Goal: Information Seeking & Learning: Learn about a topic

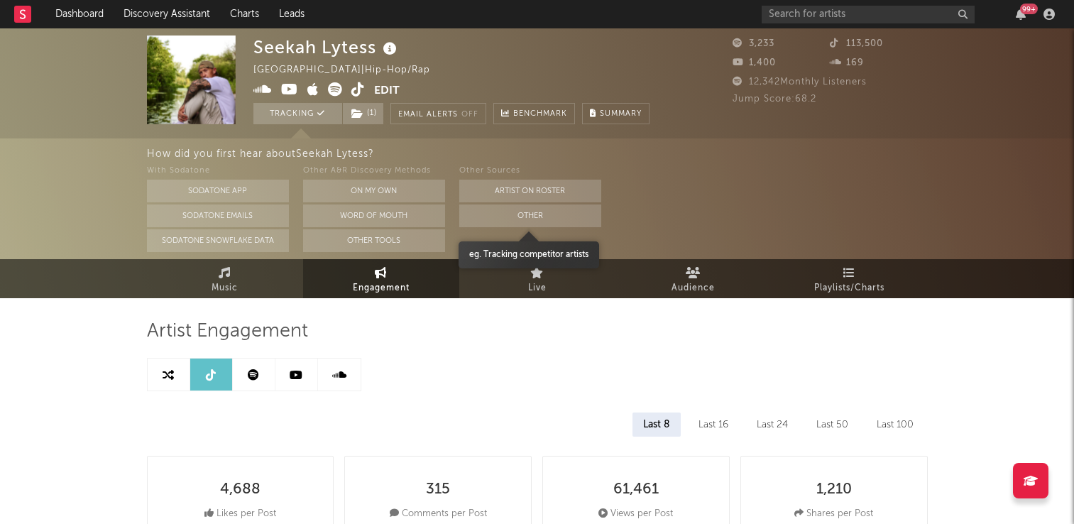
select select "6m"
click at [534, 217] on button "Other" at bounding box center [530, 216] width 142 height 23
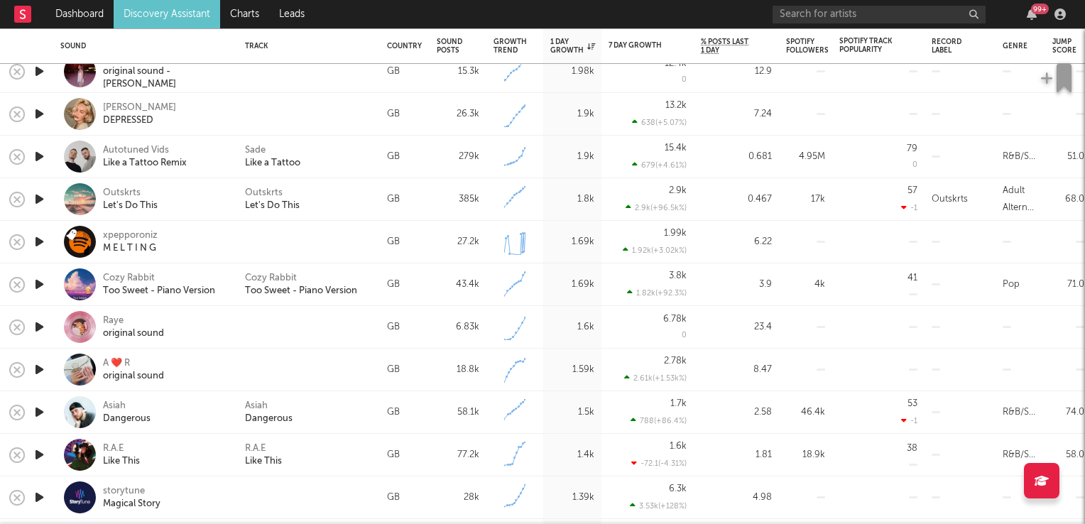
click at [37, 242] on icon "button" at bounding box center [39, 242] width 15 height 18
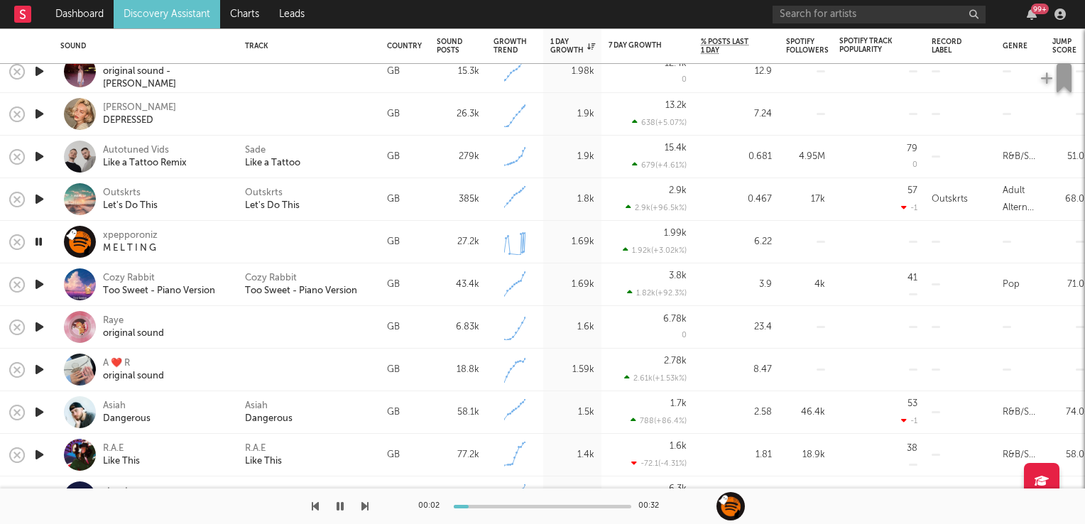
click at [37, 242] on icon "button" at bounding box center [38, 242] width 13 height 18
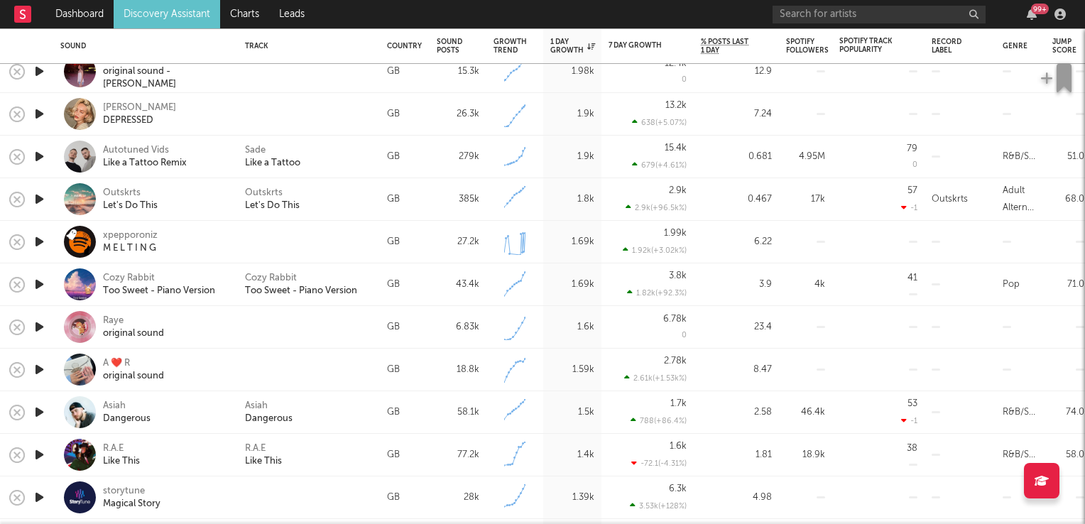
click at [37, 284] on icon "button" at bounding box center [39, 285] width 15 height 18
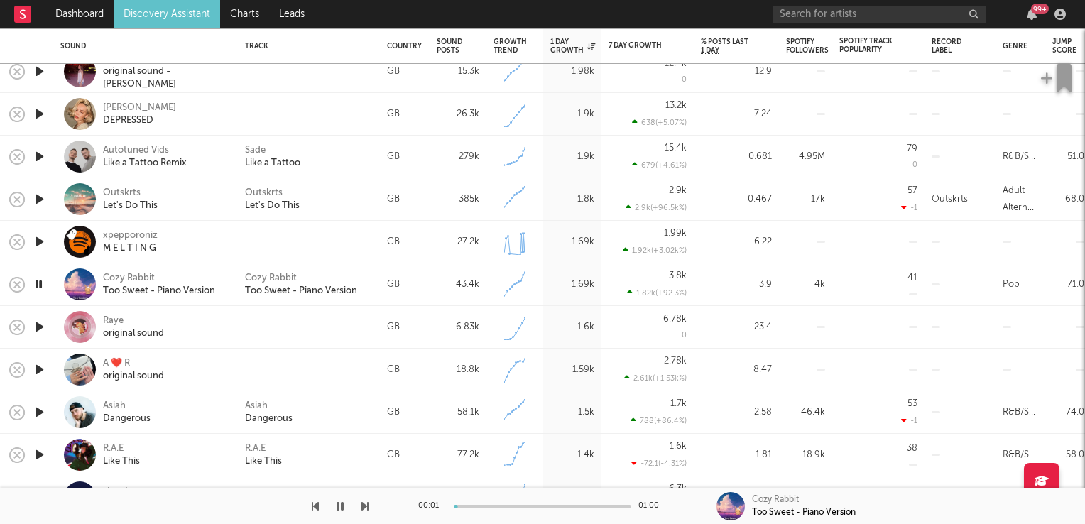
click at [37, 284] on icon "button" at bounding box center [38, 285] width 13 height 18
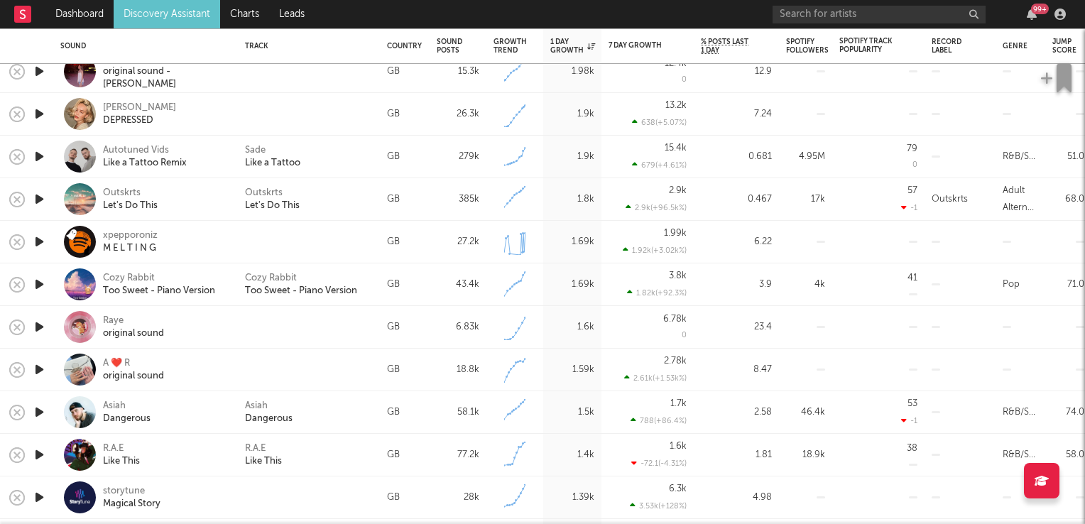
click at [37, 410] on icon "button" at bounding box center [39, 412] width 15 height 18
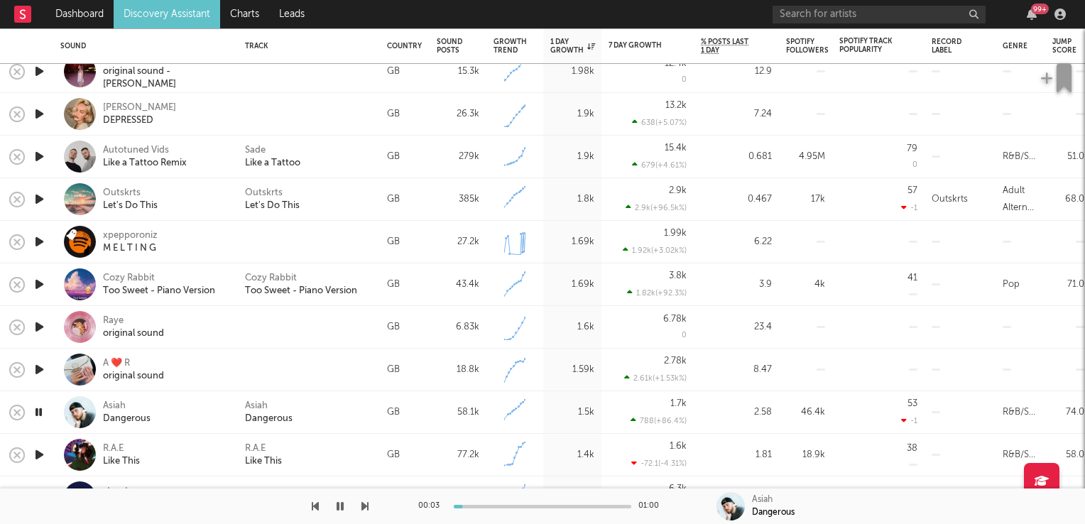
click at [37, 410] on icon "button" at bounding box center [38, 412] width 13 height 18
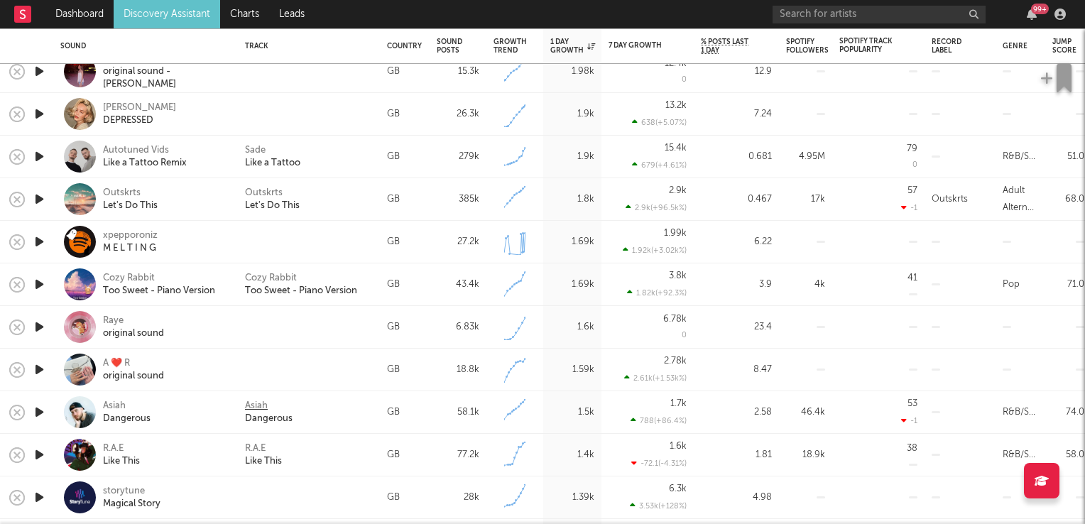
click at [259, 402] on div "Asiah" at bounding box center [256, 406] width 23 height 13
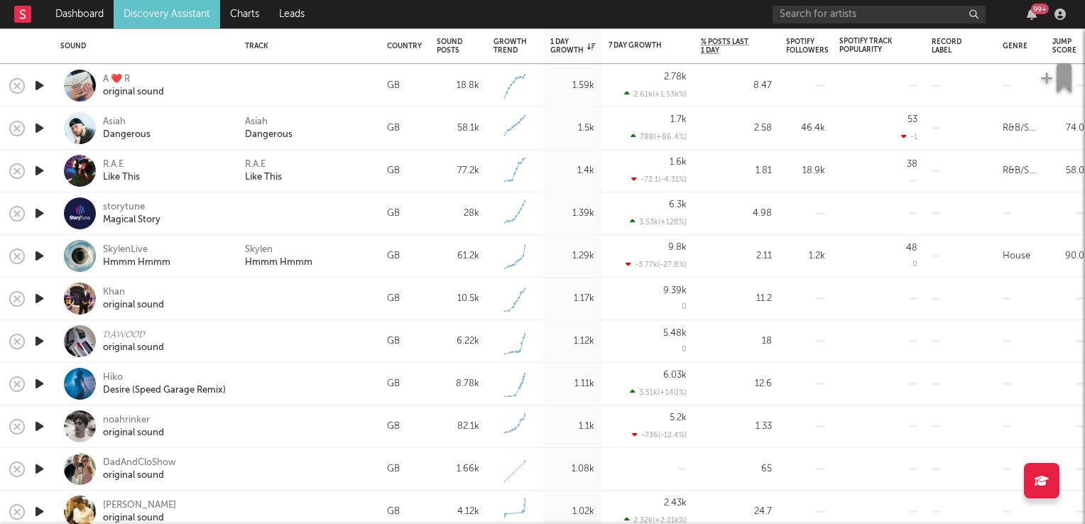
click at [38, 382] on icon "button" at bounding box center [39, 384] width 15 height 18
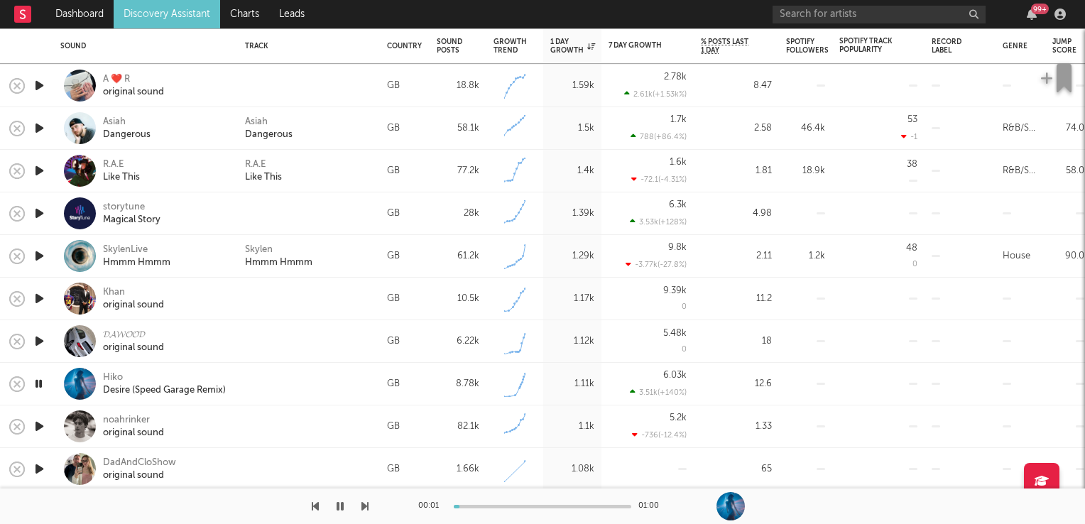
click at [38, 382] on icon "button" at bounding box center [38, 384] width 13 height 18
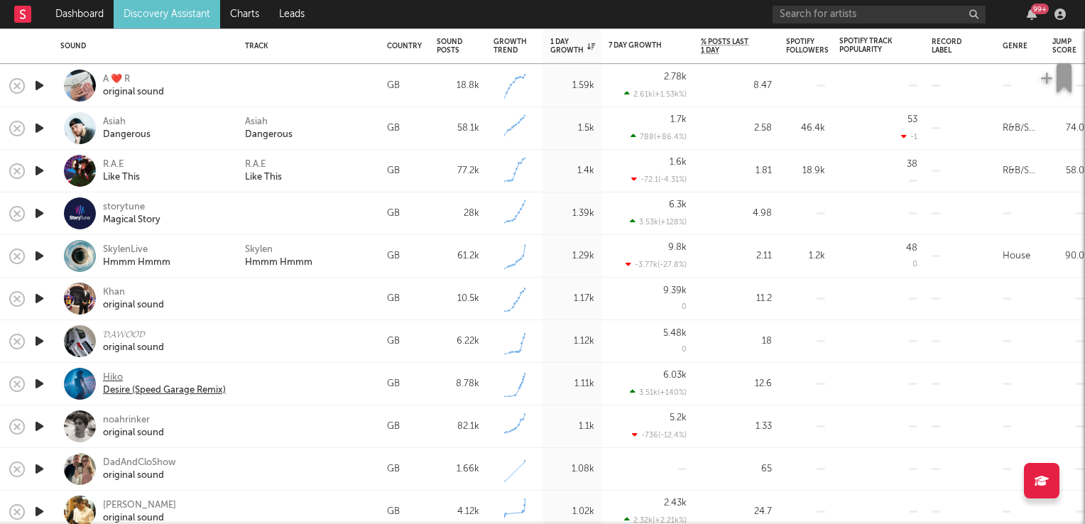
click at [108, 378] on div "Hiko" at bounding box center [164, 377] width 123 height 13
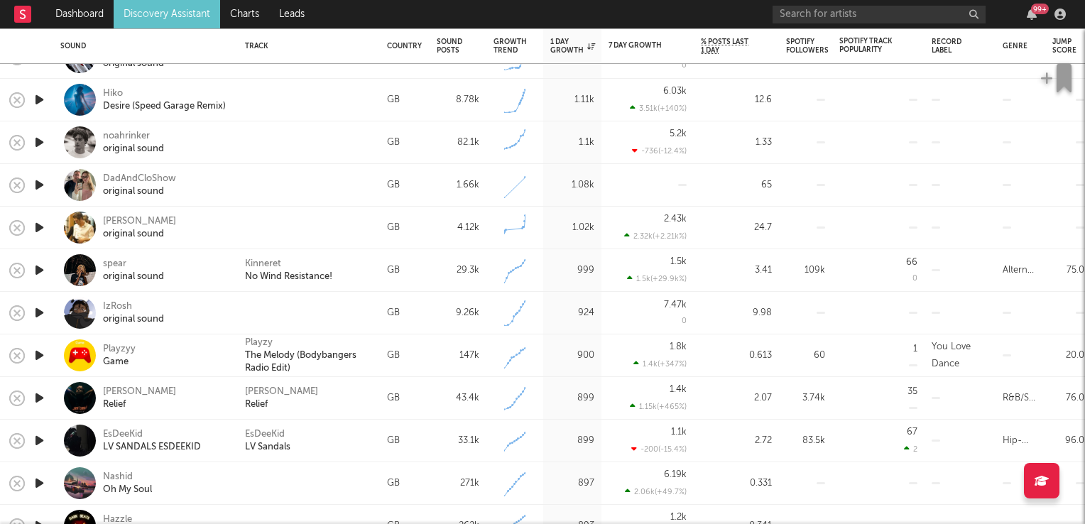
click at [40, 396] on icon "button" at bounding box center [39, 398] width 15 height 18
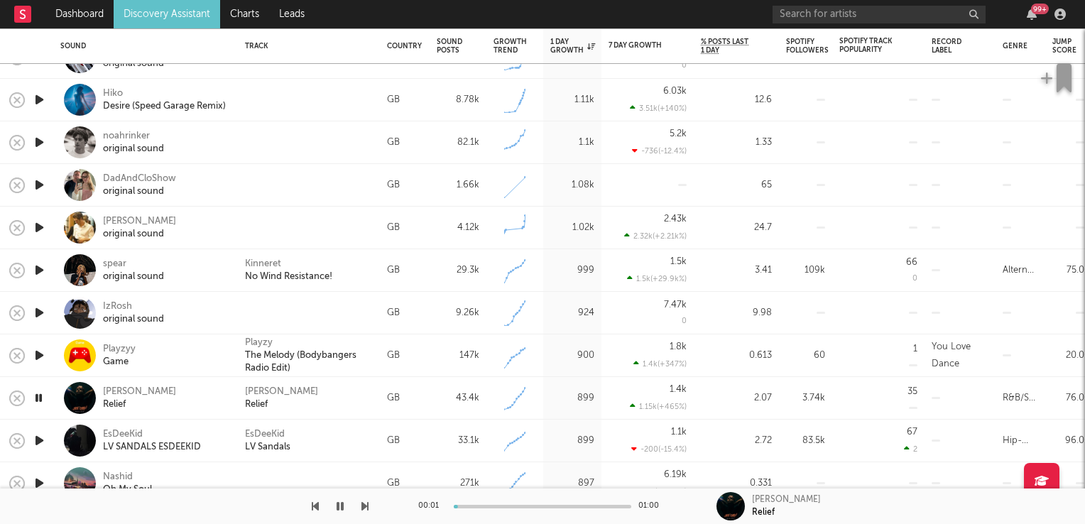
click at [40, 396] on icon "button" at bounding box center [38, 398] width 13 height 18
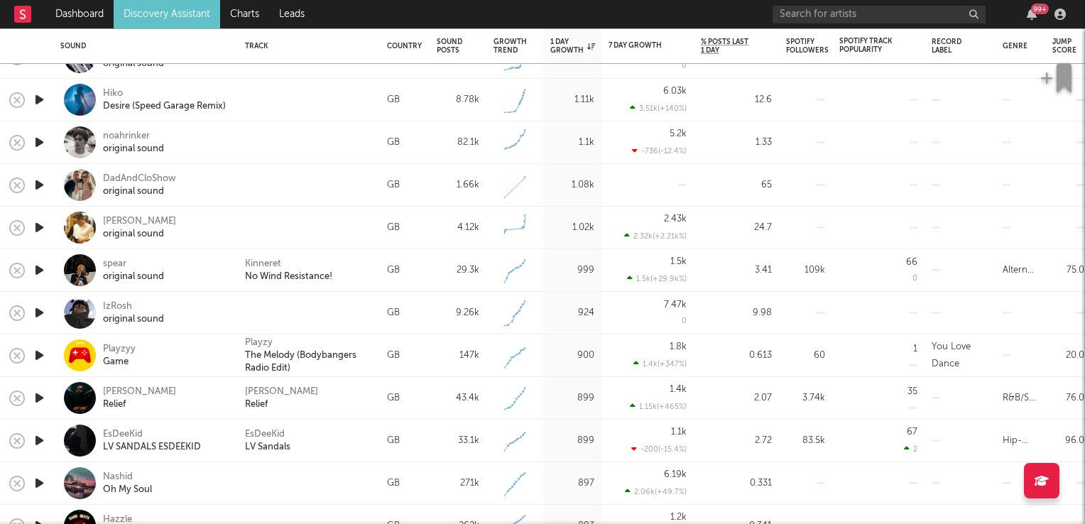
click at [295, 394] on div "Jade Omari Relief" at bounding box center [309, 399] width 128 height 26
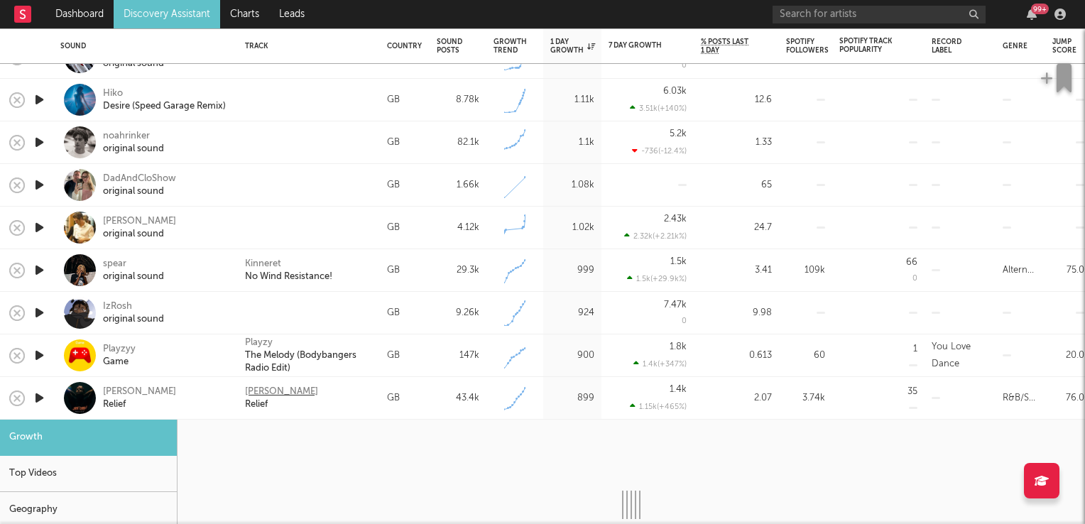
click at [273, 388] on div "Jade Omari" at bounding box center [281, 392] width 73 height 13
select select "6m"
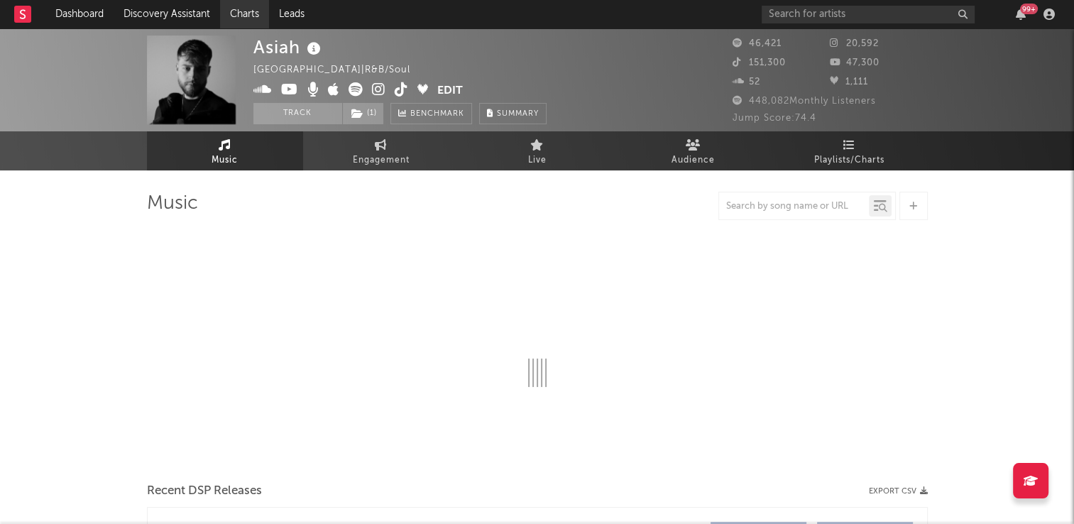
select select "6m"
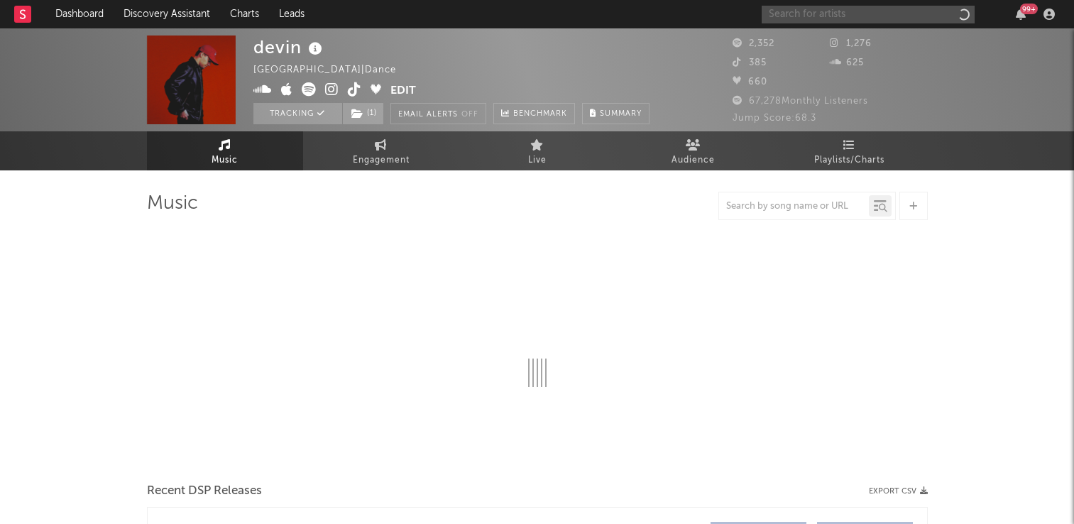
select select "6m"
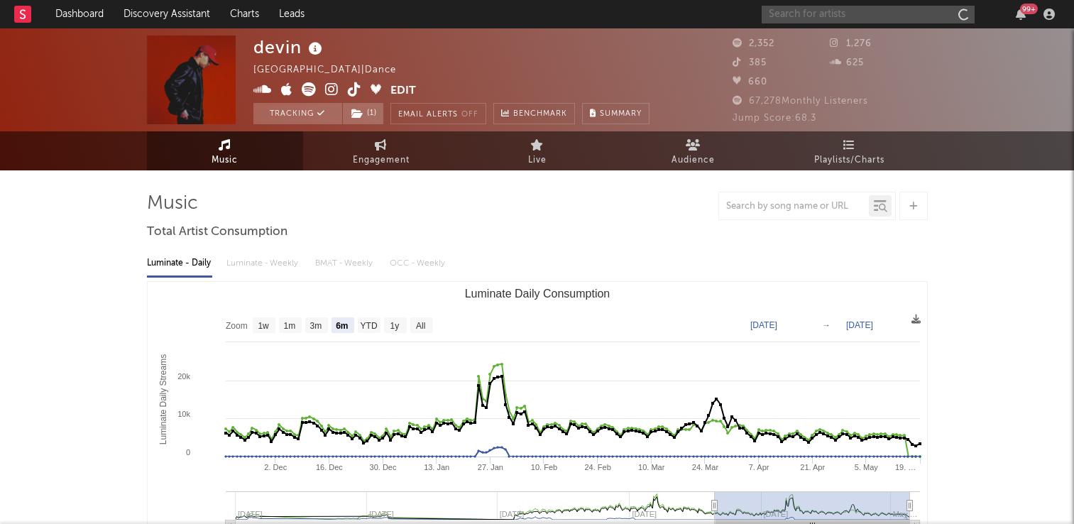
click at [811, 13] on input "text" at bounding box center [868, 15] width 213 height 18
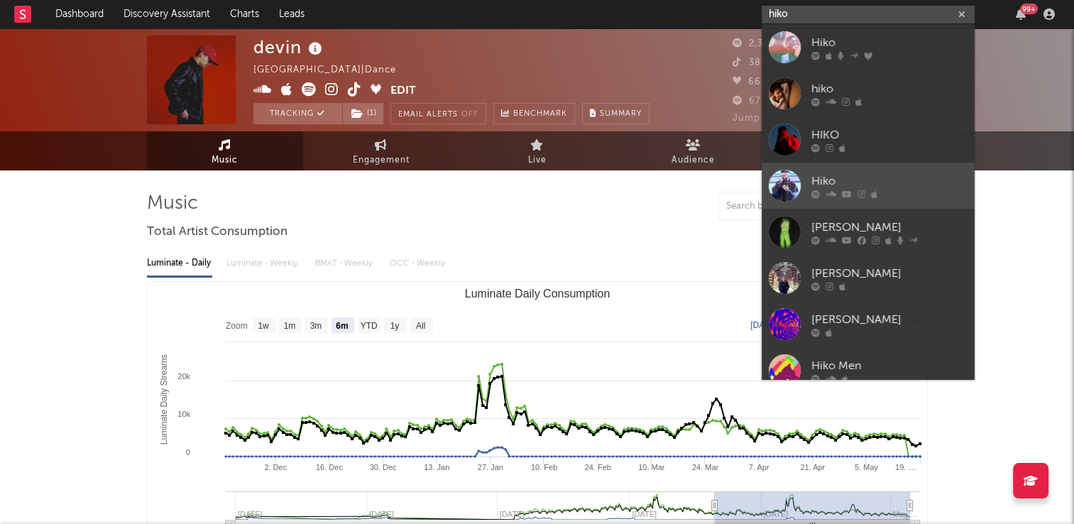
type input "hiko"
click at [829, 183] on div "Hiko" at bounding box center [890, 181] width 156 height 17
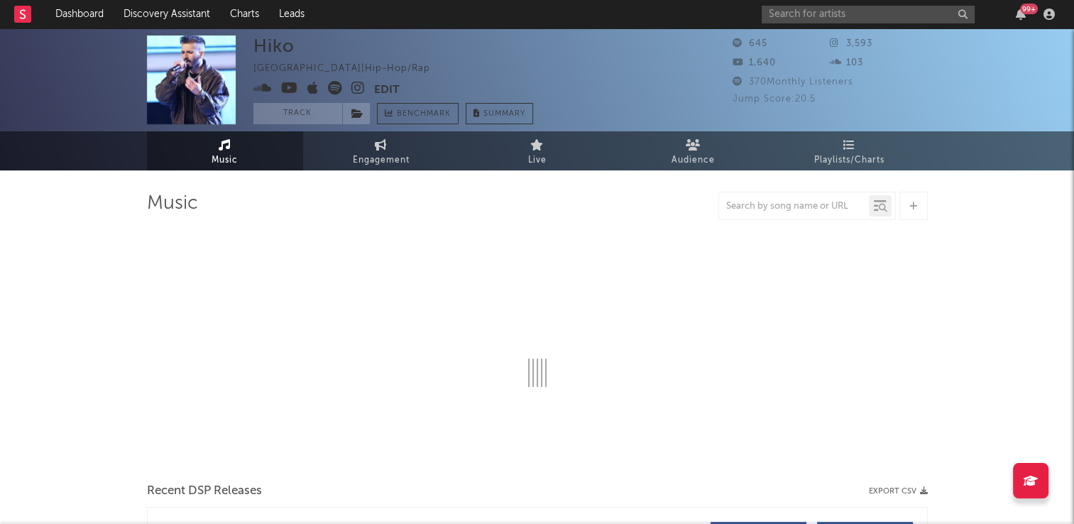
select select "1w"
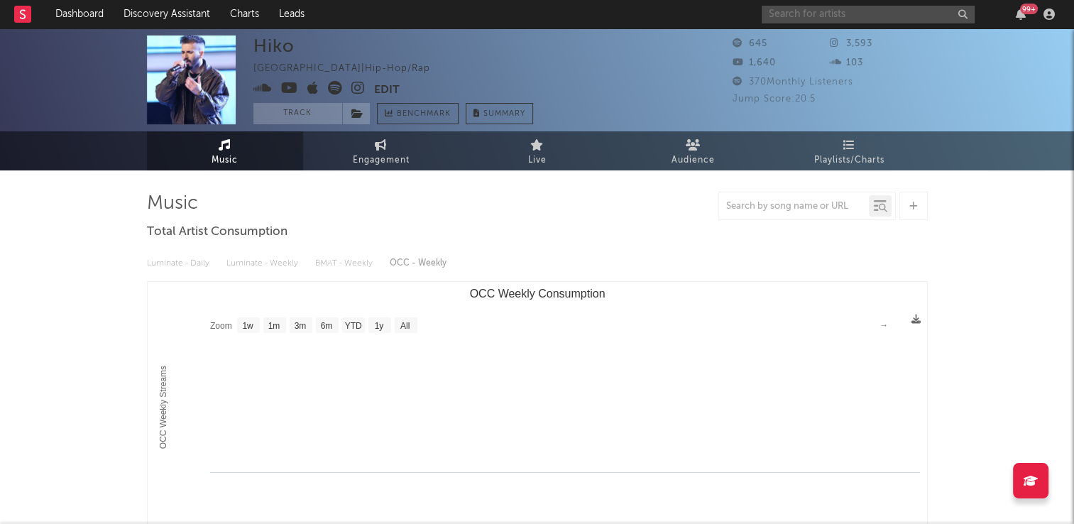
click at [859, 16] on input "text" at bounding box center [868, 15] width 213 height 18
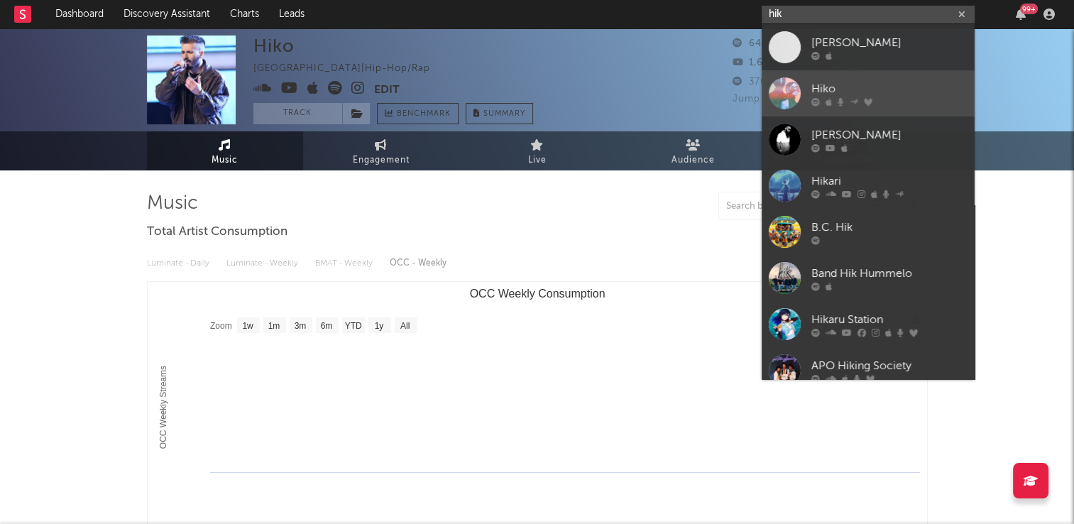
type input "hik"
click at [819, 92] on div "Hiko" at bounding box center [890, 88] width 156 height 17
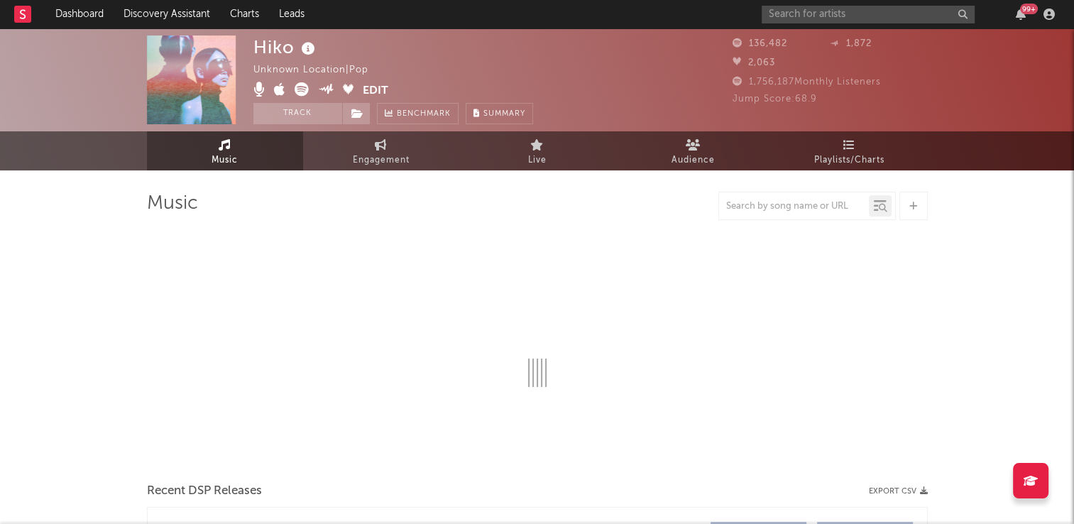
select select "6m"
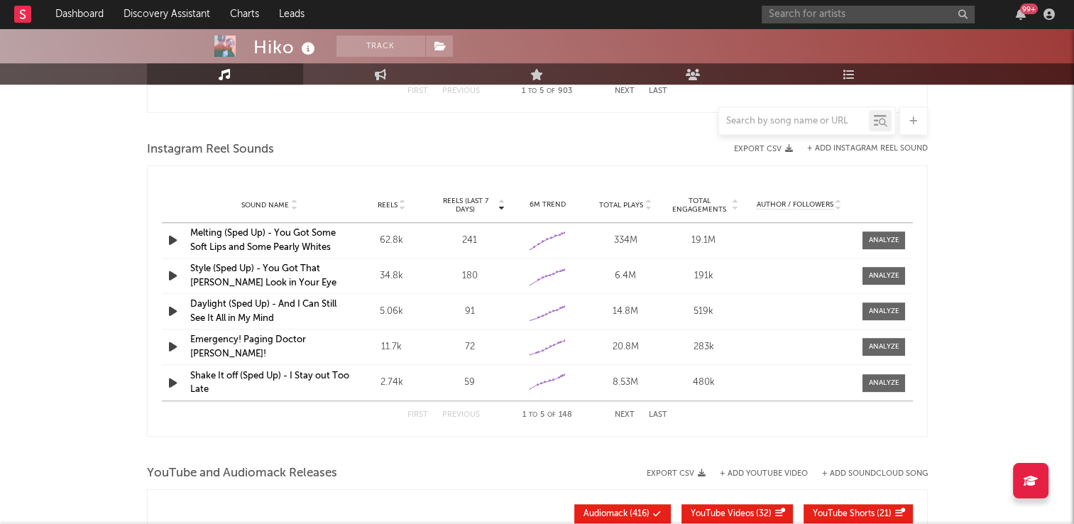
scroll to position [1278, 0]
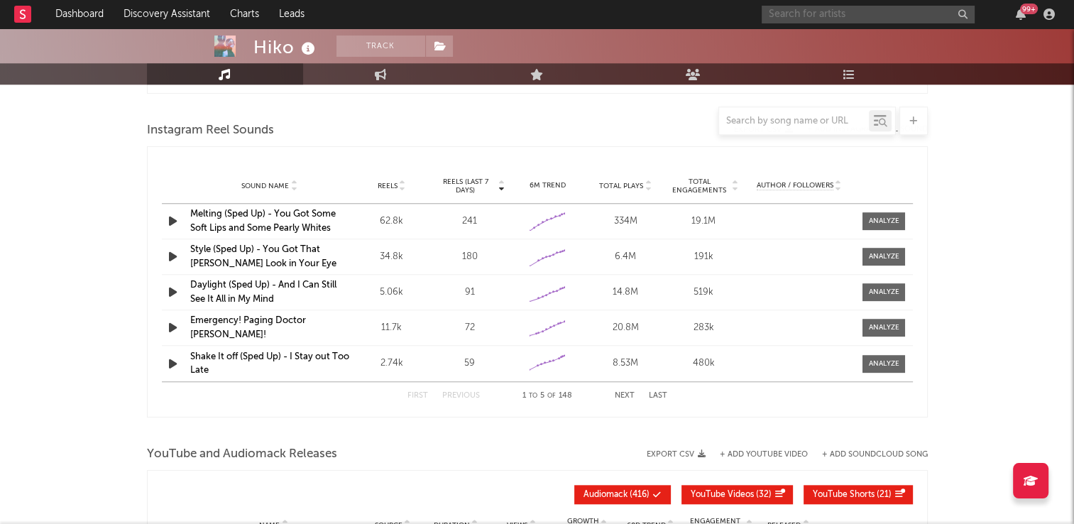
click at [837, 16] on input "text" at bounding box center [868, 15] width 213 height 18
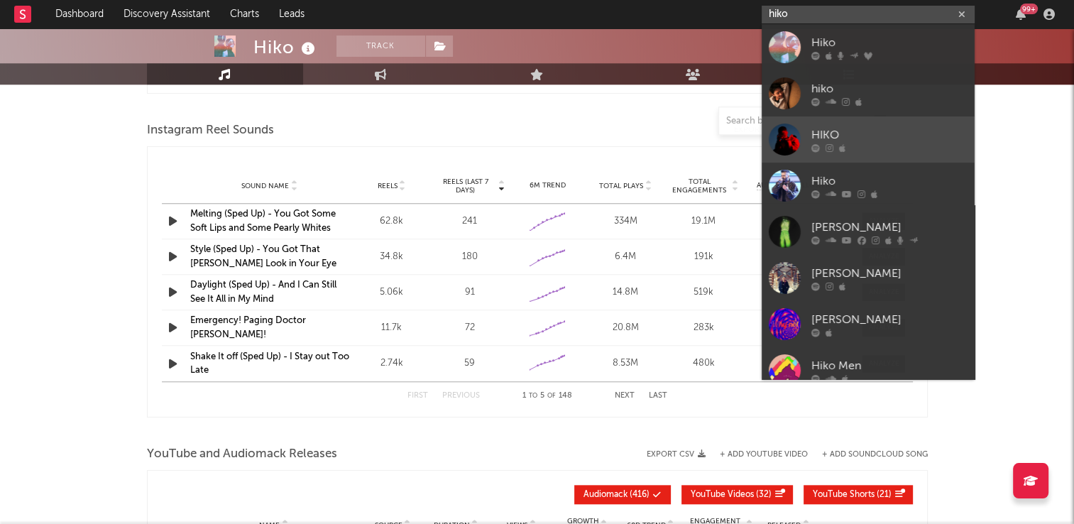
type input "hiko"
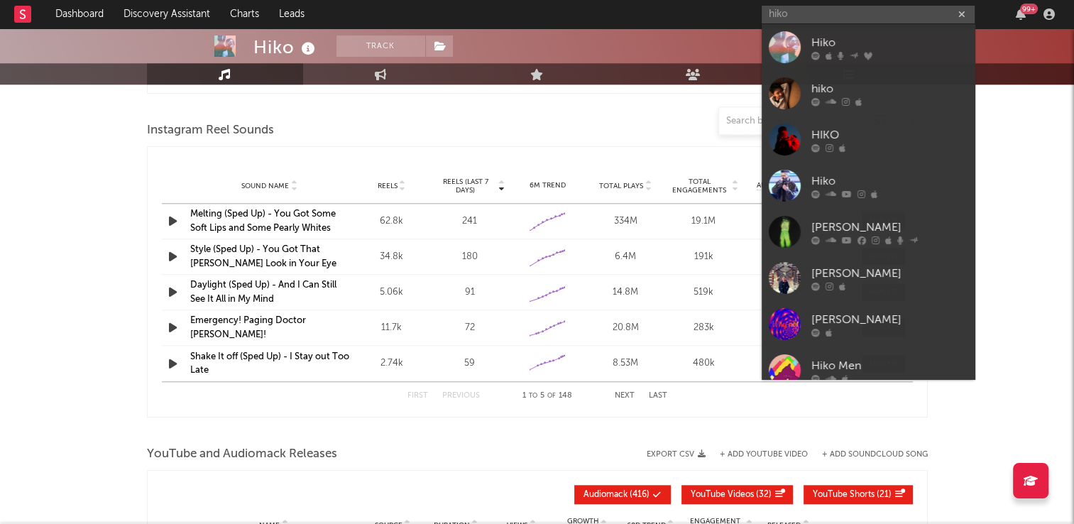
drag, startPoint x: 821, startPoint y: 130, endPoint x: 632, endPoint y: 114, distance: 189.6
click at [821, 130] on div "HIKO" at bounding box center [890, 134] width 156 height 17
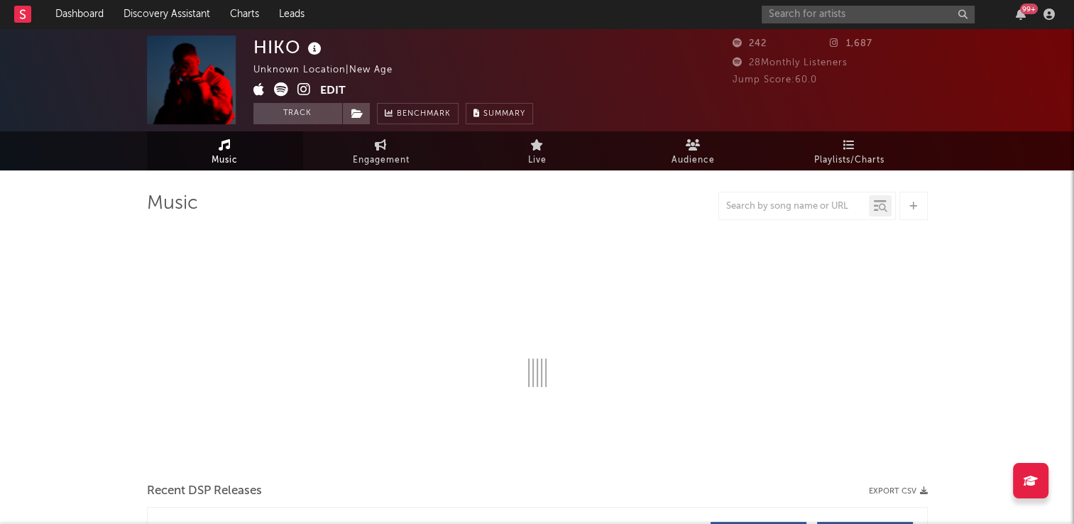
select select "1w"
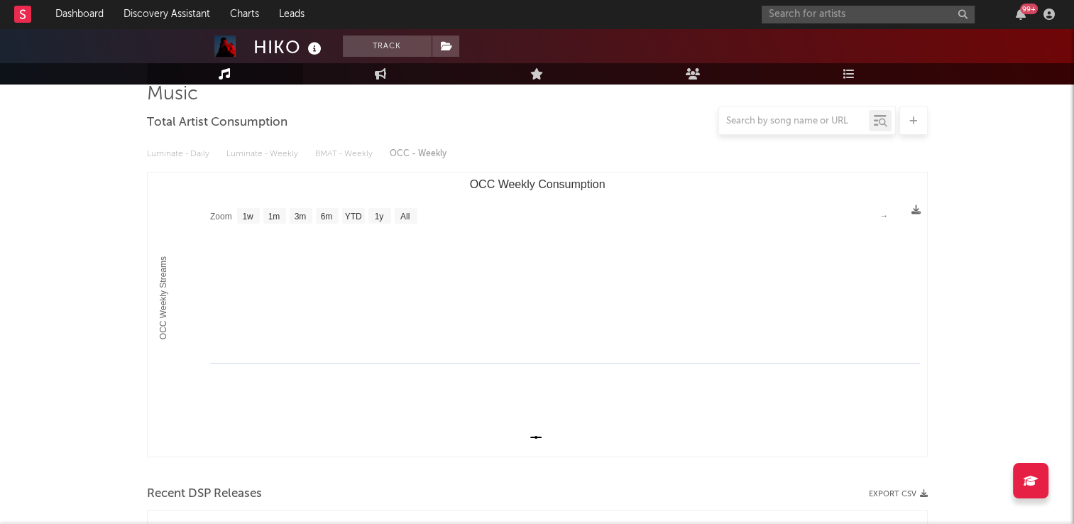
scroll to position [4, 0]
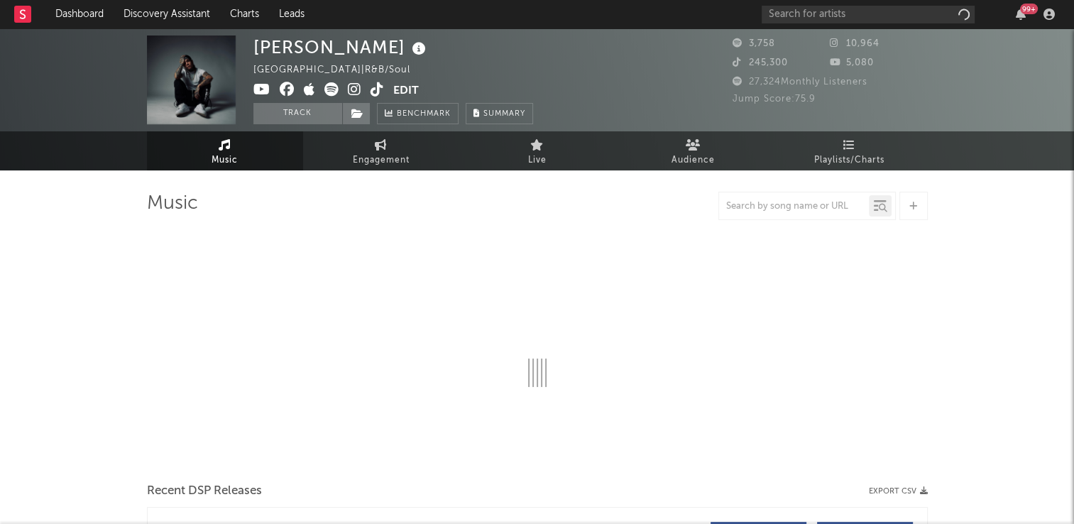
select select "6m"
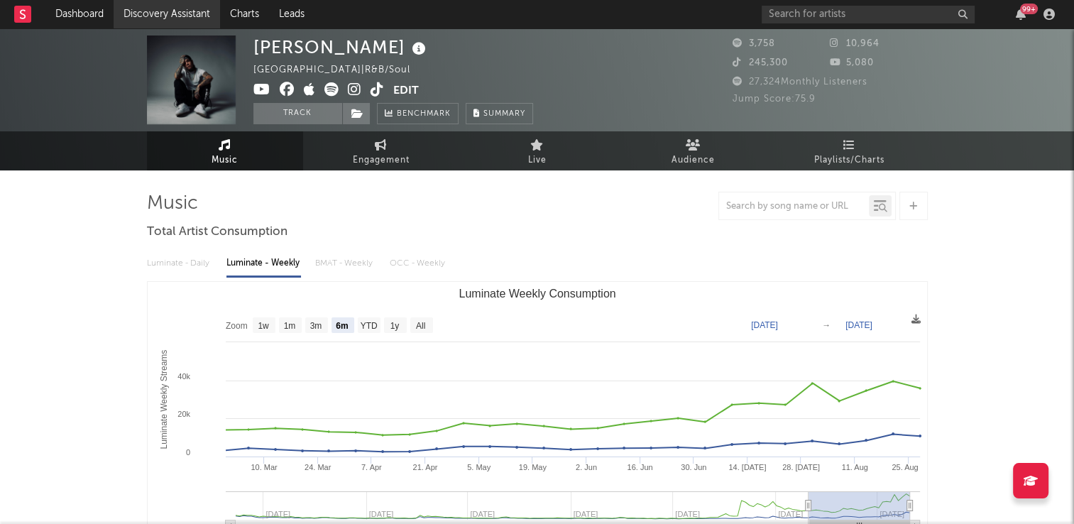
click at [172, 8] on link "Discovery Assistant" at bounding box center [167, 14] width 107 height 28
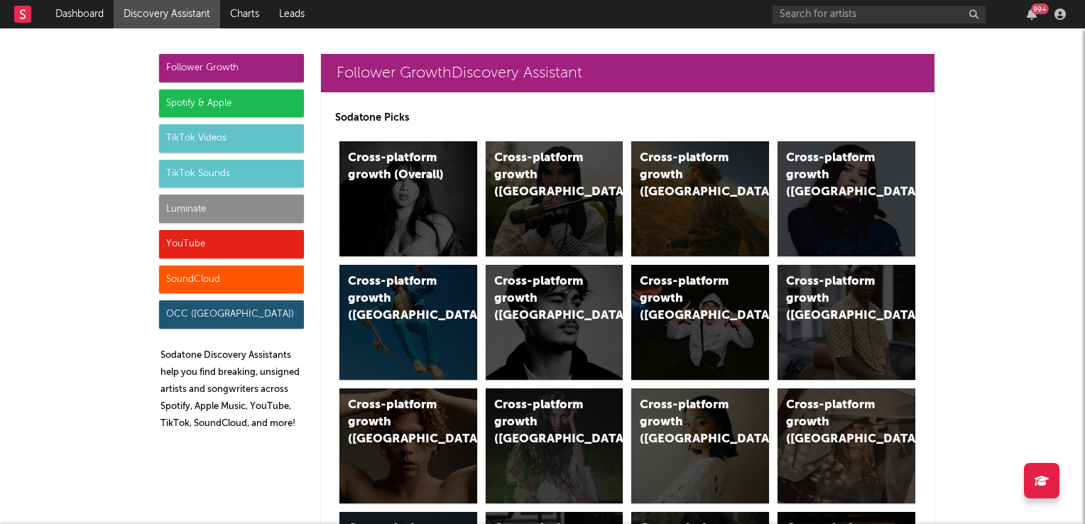
click at [206, 138] on div "TikTok Videos" at bounding box center [231, 138] width 145 height 28
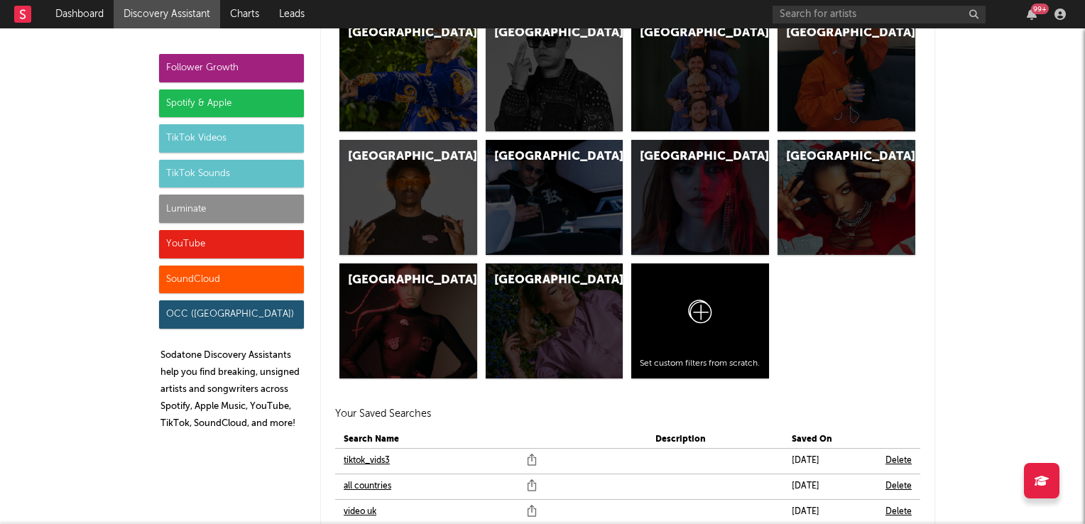
scroll to position [4834, 0]
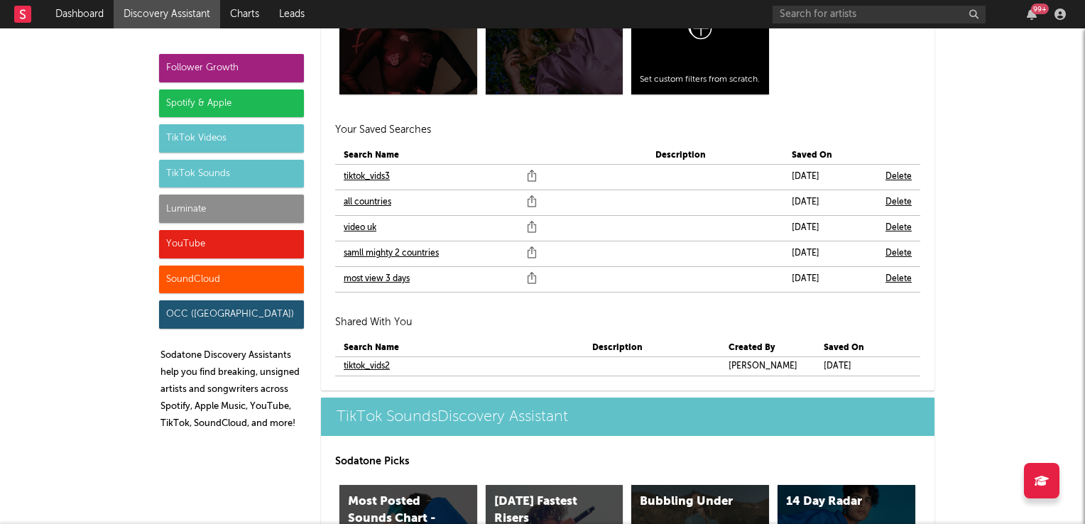
click at [384, 254] on link "samll mighty 2 countries" at bounding box center [391, 253] width 95 height 17
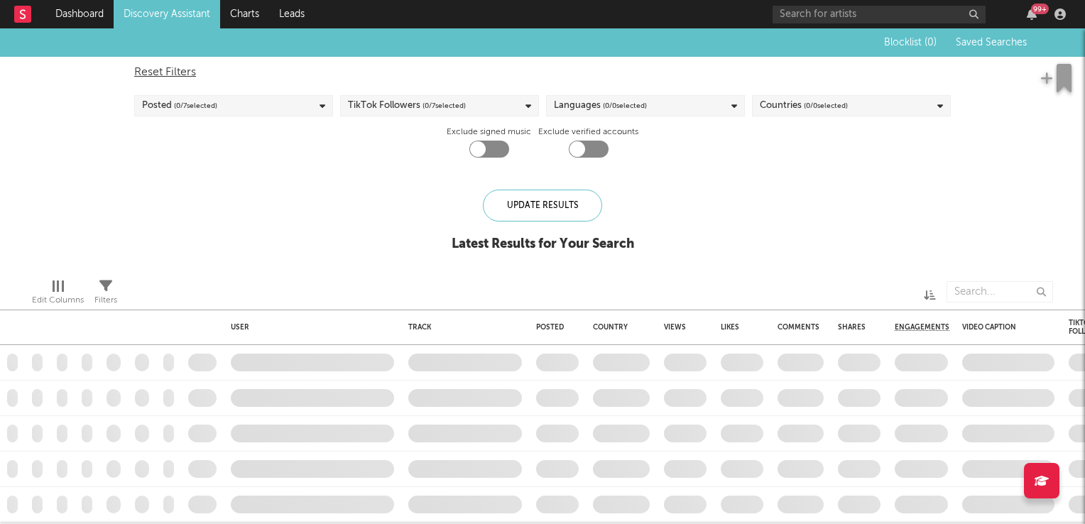
checkbox input "true"
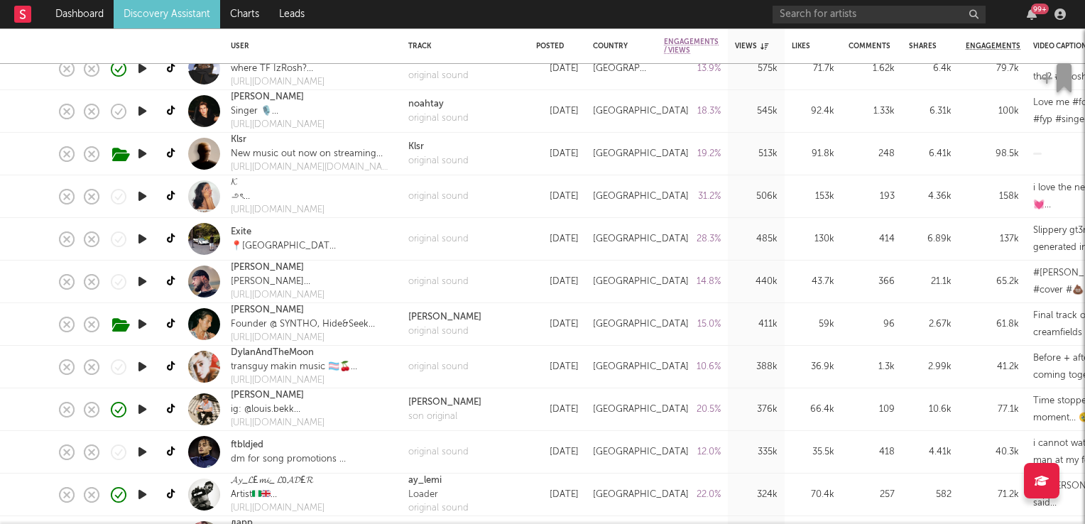
click at [135, 284] on icon "button" at bounding box center [142, 282] width 15 height 18
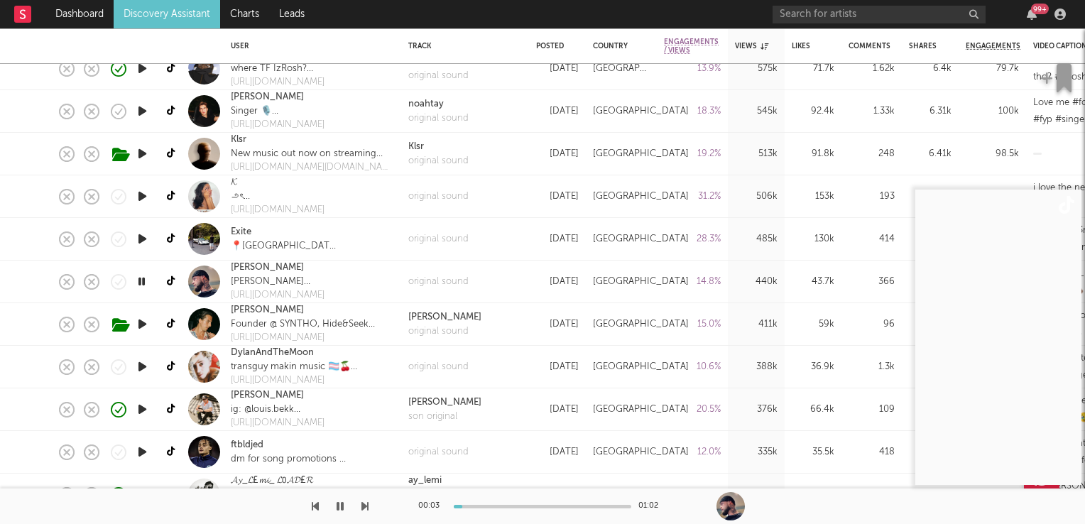
click at [135, 284] on icon "button" at bounding box center [141, 282] width 13 height 18
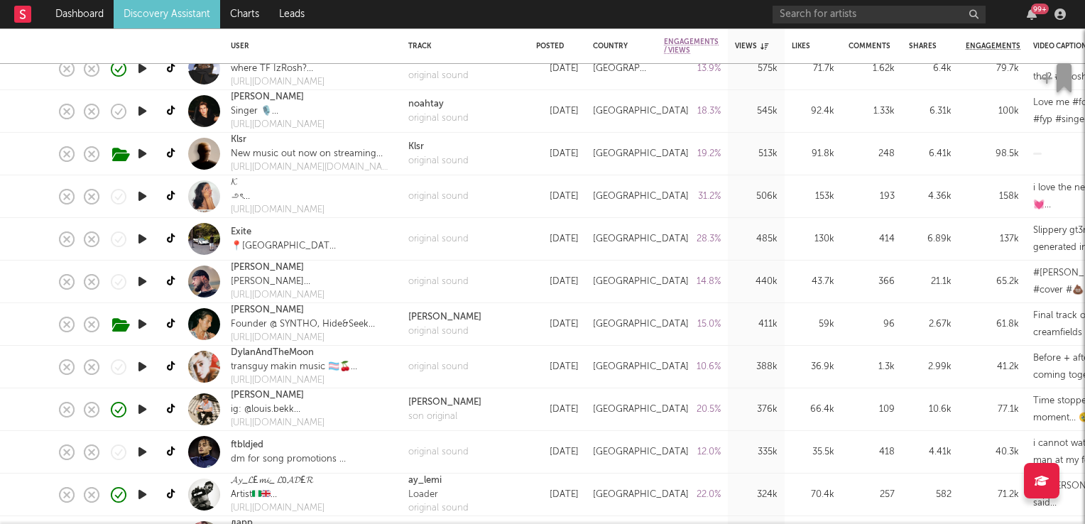
click at [141, 366] on icon "button" at bounding box center [142, 367] width 15 height 18
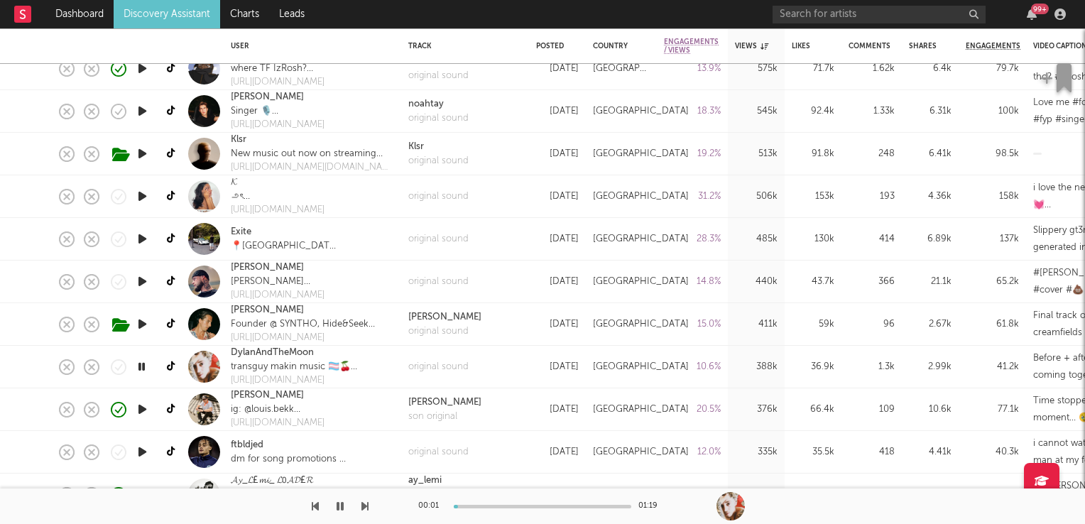
click at [141, 366] on icon "button" at bounding box center [141, 367] width 13 height 18
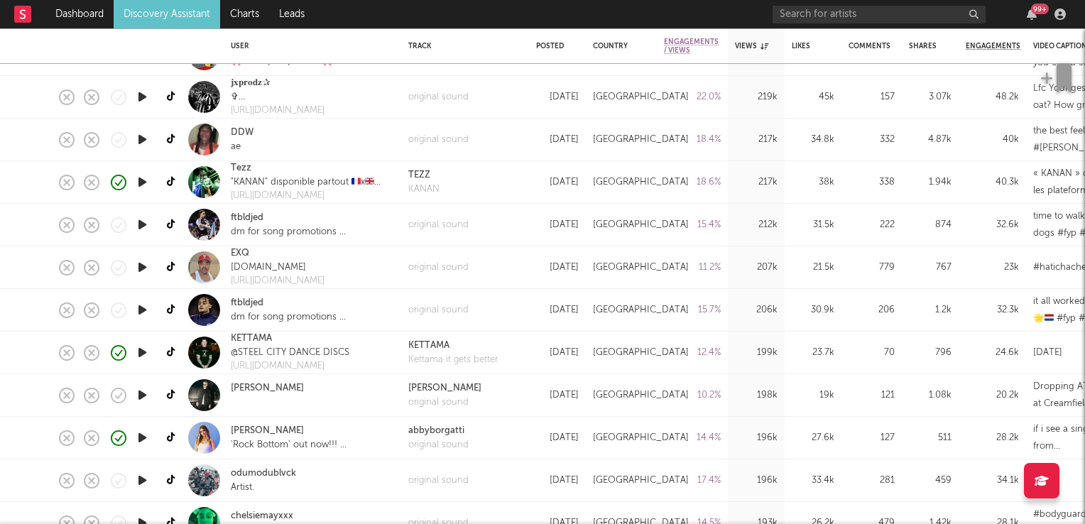
click at [142, 394] on icon "button" at bounding box center [142, 395] width 15 height 18
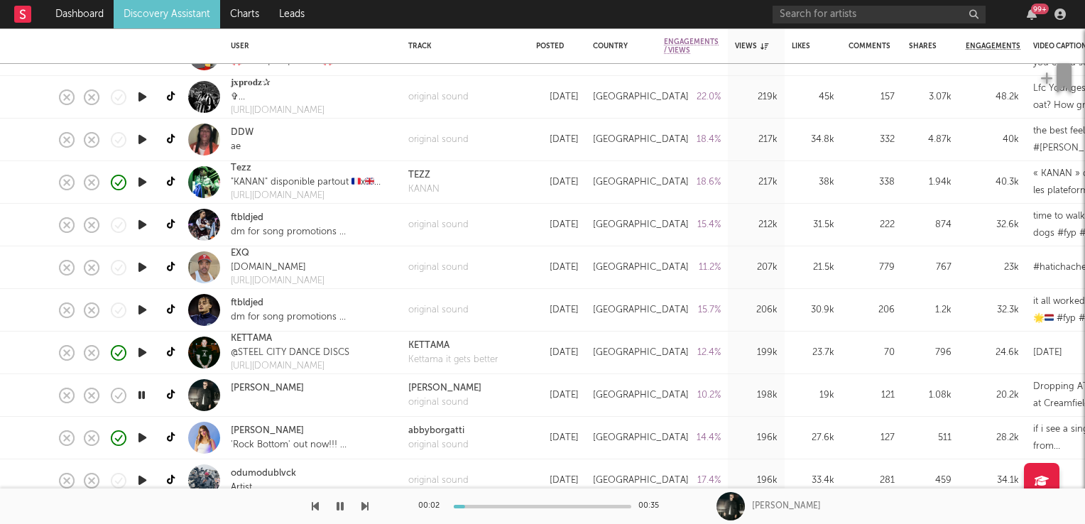
click at [142, 394] on icon "button" at bounding box center [141, 395] width 13 height 18
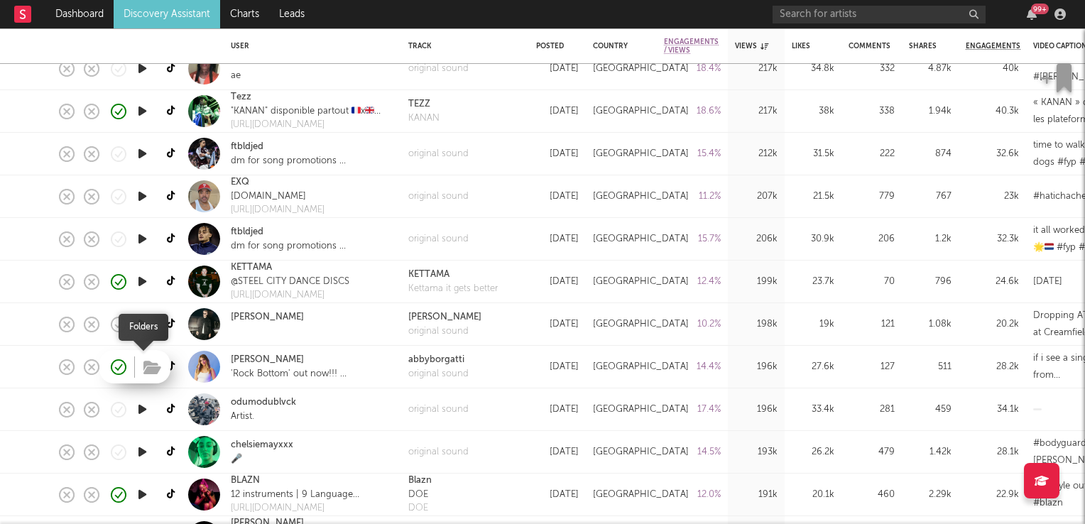
click at [151, 364] on icon "button" at bounding box center [152, 368] width 18 height 16
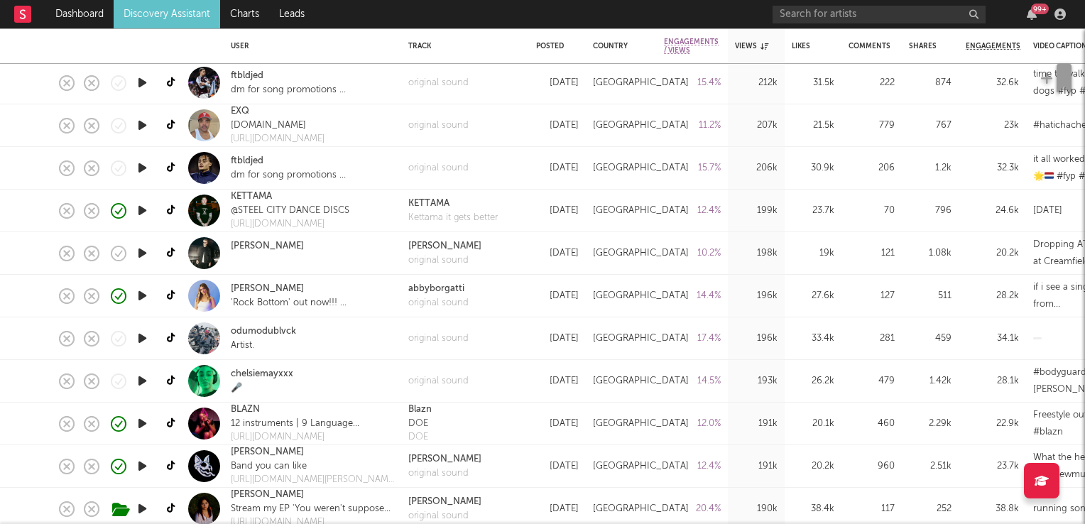
click at [143, 382] on icon "button" at bounding box center [142, 381] width 15 height 18
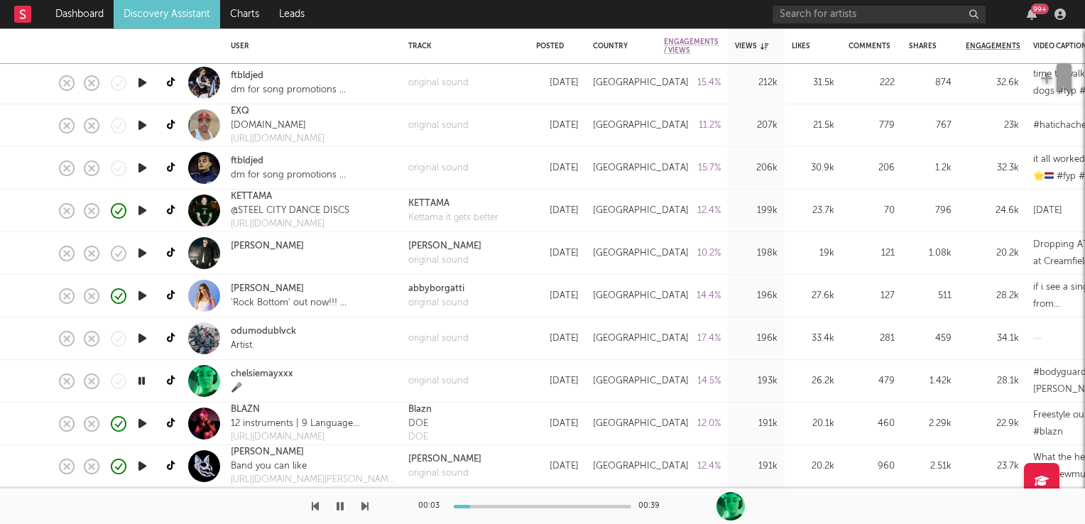
click at [143, 382] on icon "button" at bounding box center [141, 381] width 13 height 18
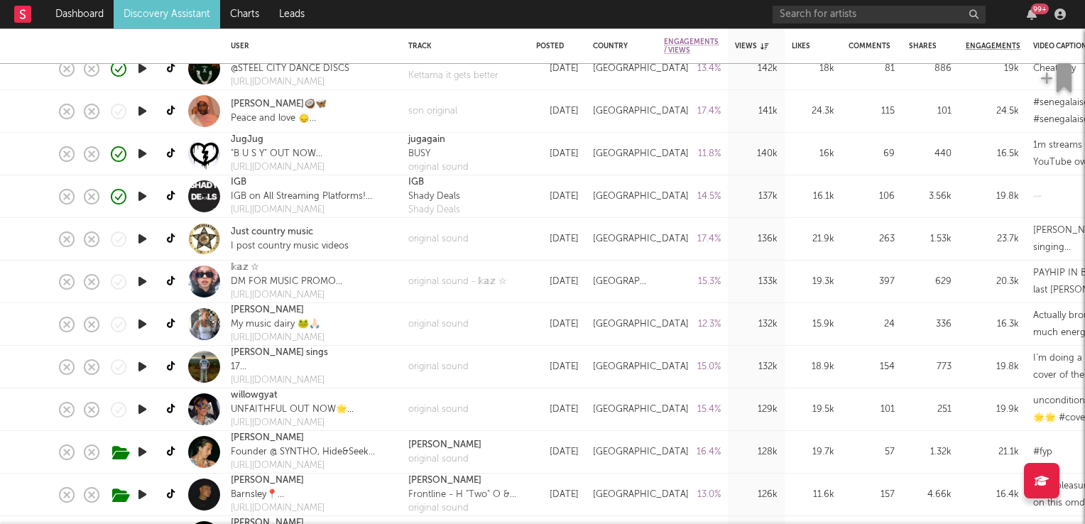
click at [142, 364] on icon "button" at bounding box center [142, 367] width 15 height 18
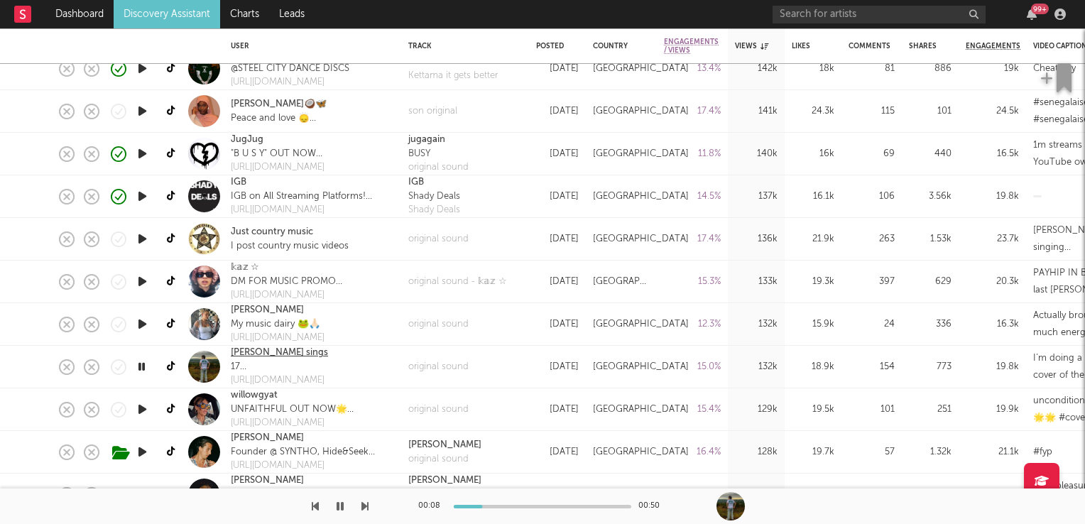
click at [252, 351] on link "Isaac sings" at bounding box center [279, 353] width 97 height 14
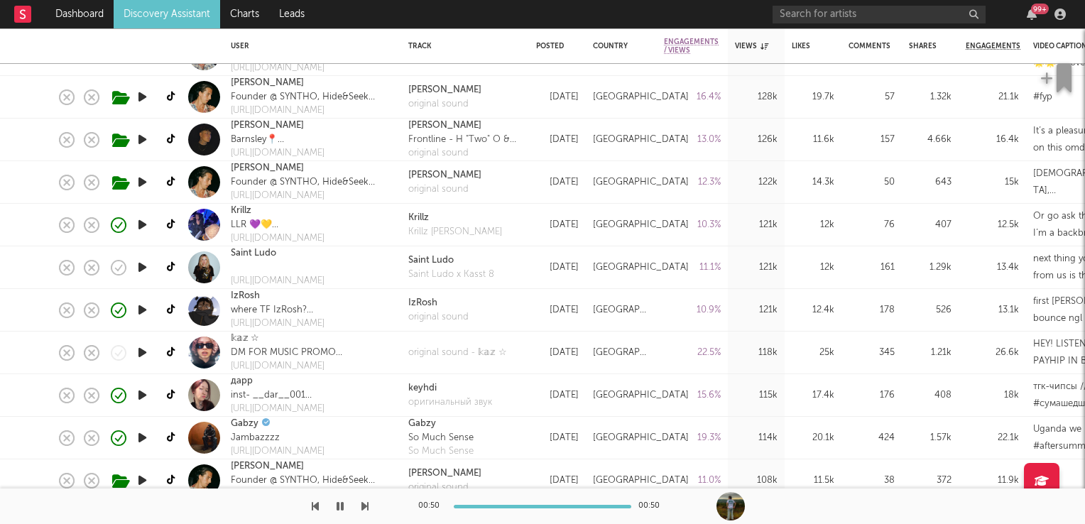
click at [145, 269] on icon "button" at bounding box center [142, 267] width 15 height 18
click at [145, 269] on icon "button" at bounding box center [141, 267] width 13 height 18
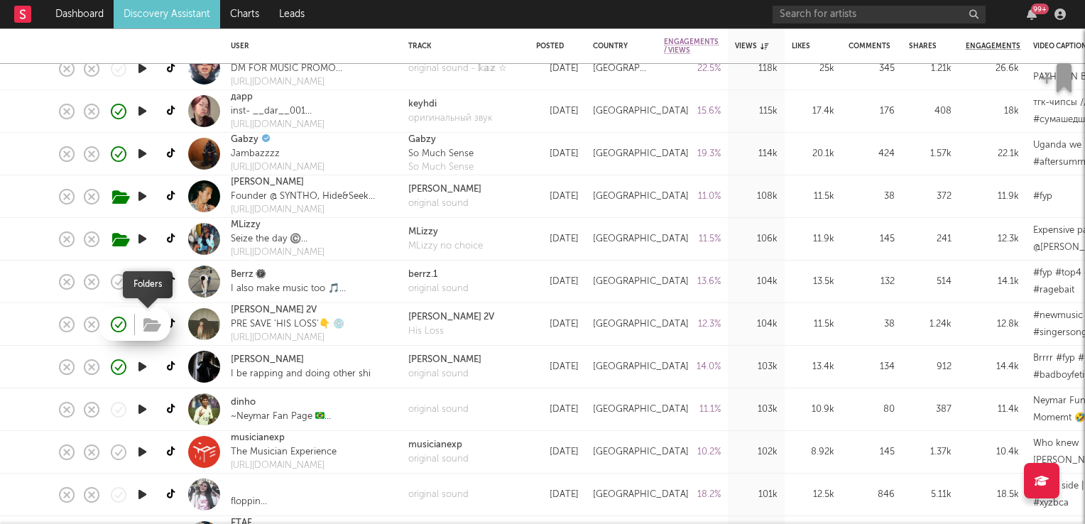
click at [151, 323] on icon "button" at bounding box center [152, 325] width 18 height 16
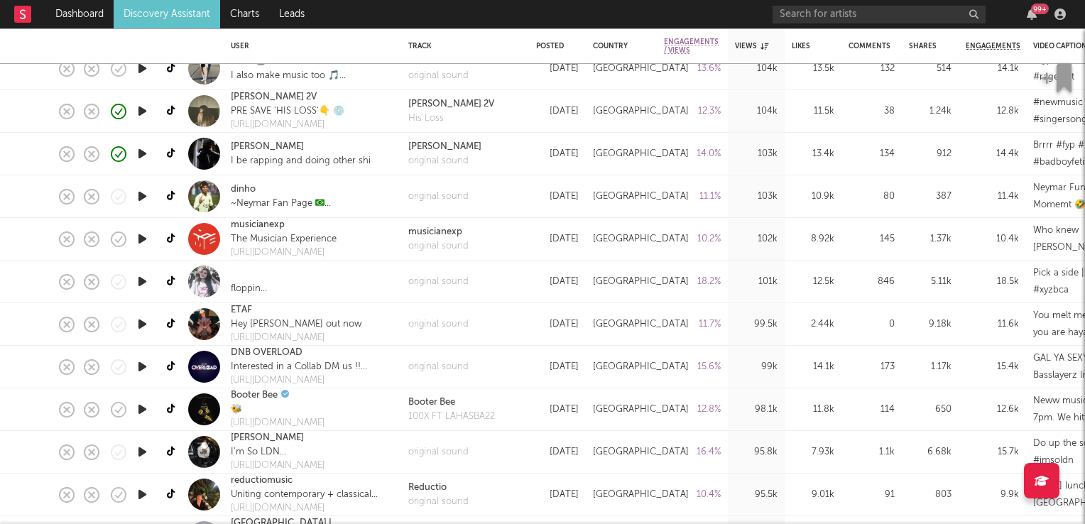
click at [143, 280] on icon "button" at bounding box center [142, 282] width 15 height 18
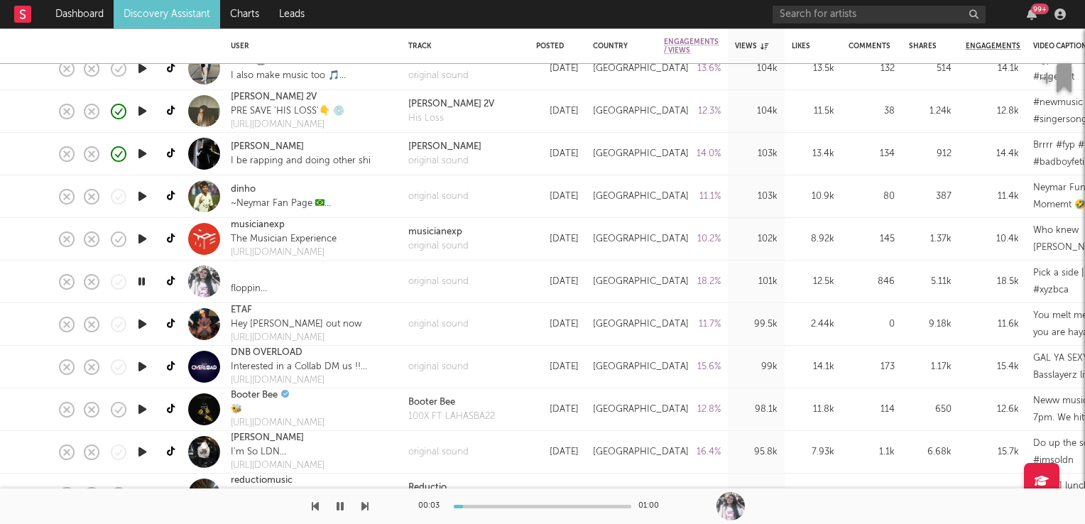
click at [143, 280] on icon "button" at bounding box center [141, 282] width 13 height 18
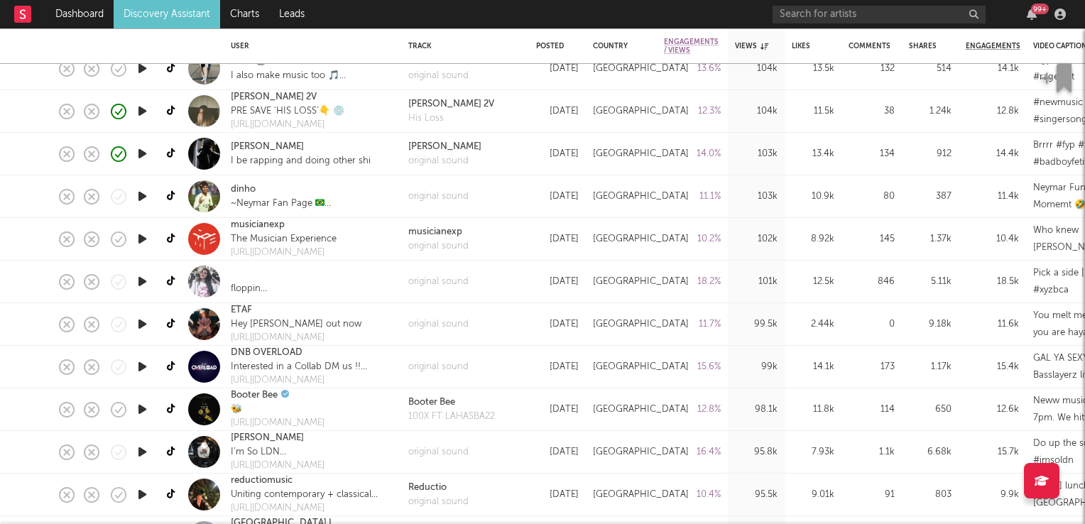
click at [145, 323] on icon "button" at bounding box center [142, 324] width 15 height 18
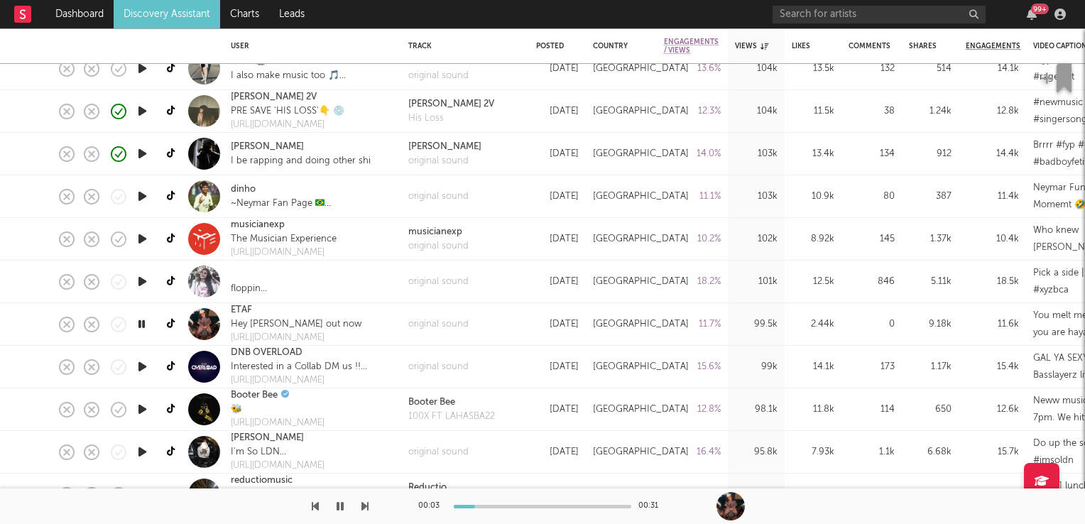
click at [145, 323] on icon "button" at bounding box center [141, 324] width 13 height 18
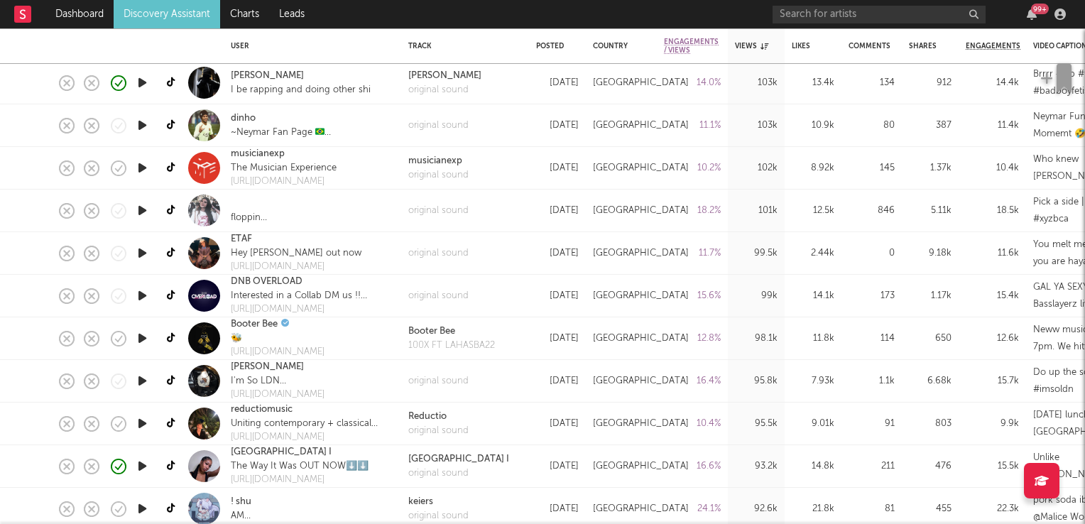
click at [143, 336] on icon "button" at bounding box center [142, 338] width 15 height 18
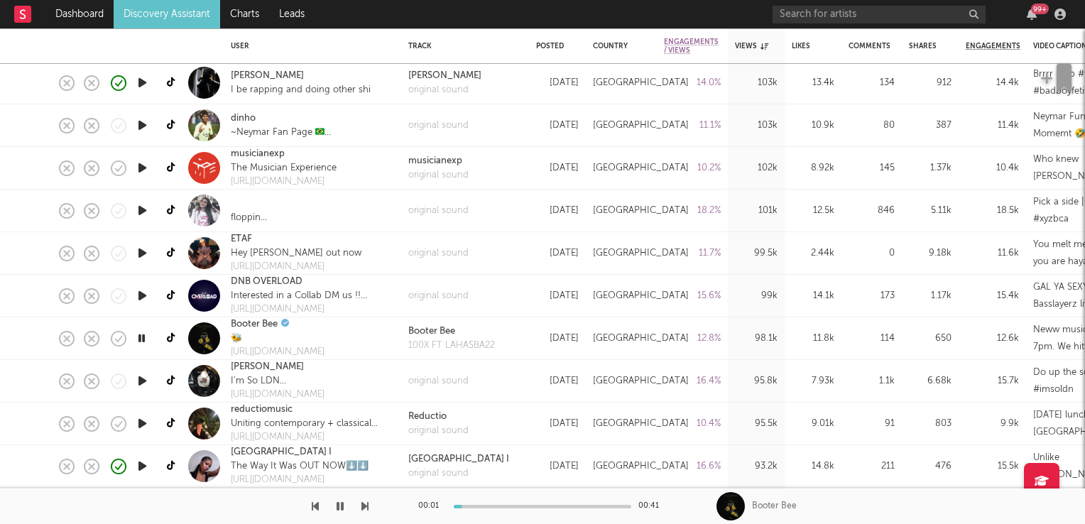
click at [143, 336] on icon "button" at bounding box center [141, 338] width 13 height 18
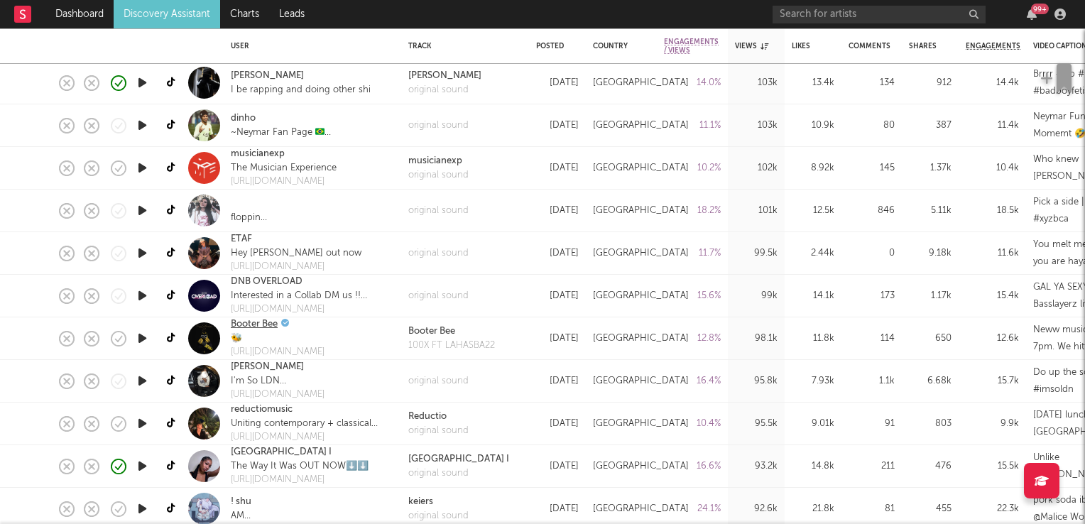
click at [254, 327] on link "Booter Bee" at bounding box center [254, 324] width 47 height 14
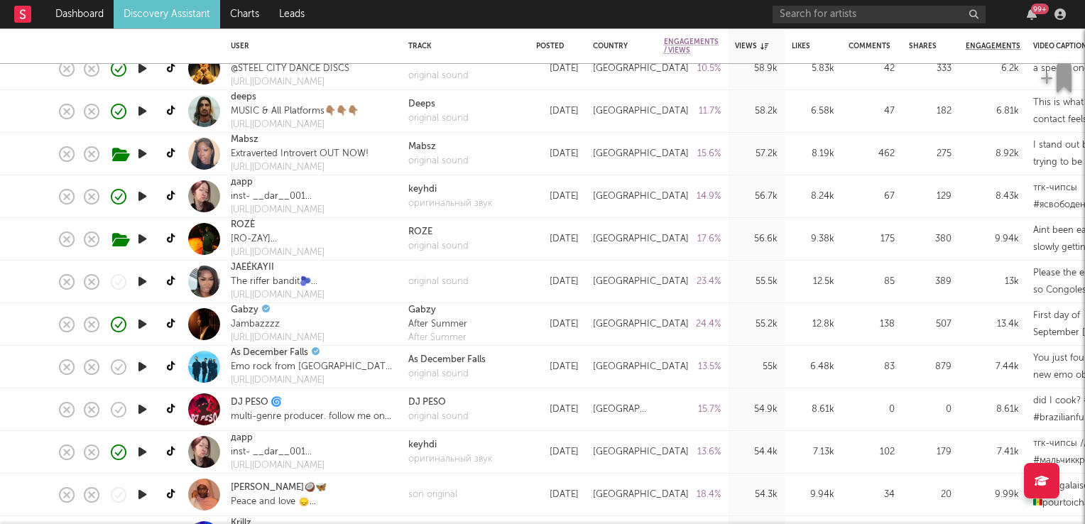
click at [143, 368] on icon "button" at bounding box center [142, 367] width 15 height 18
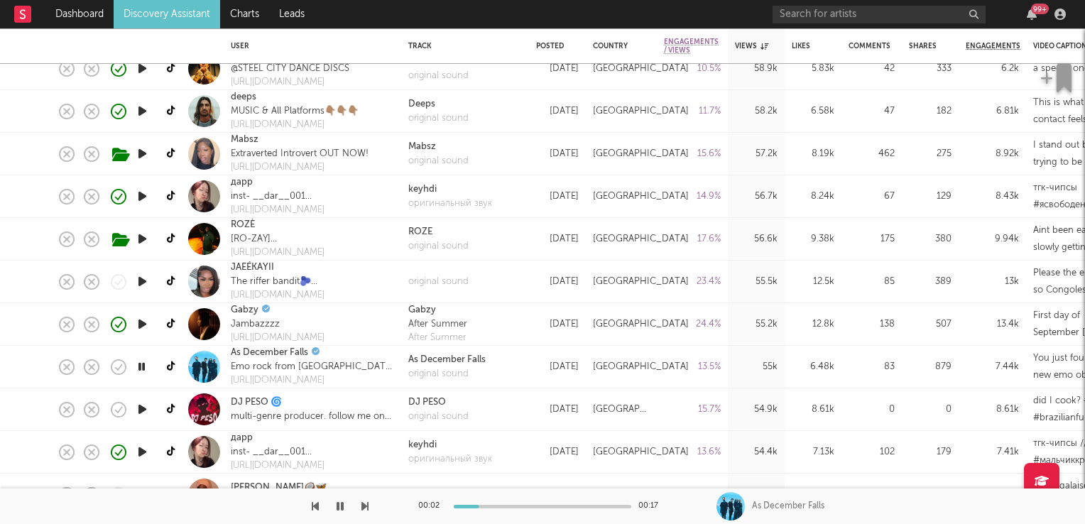
click at [143, 368] on icon "button" at bounding box center [141, 367] width 13 height 18
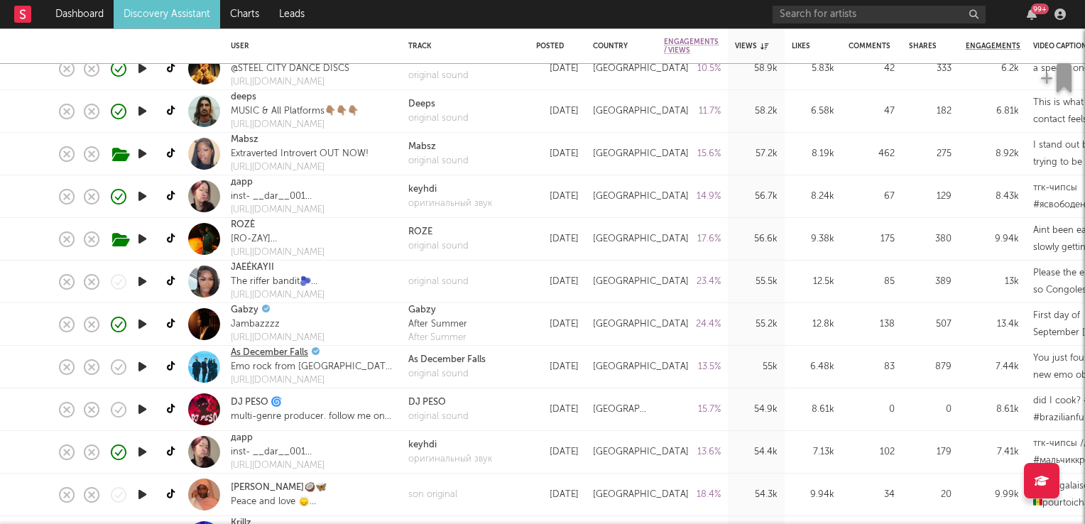
click at [263, 352] on link "As December Falls" at bounding box center [269, 353] width 77 height 14
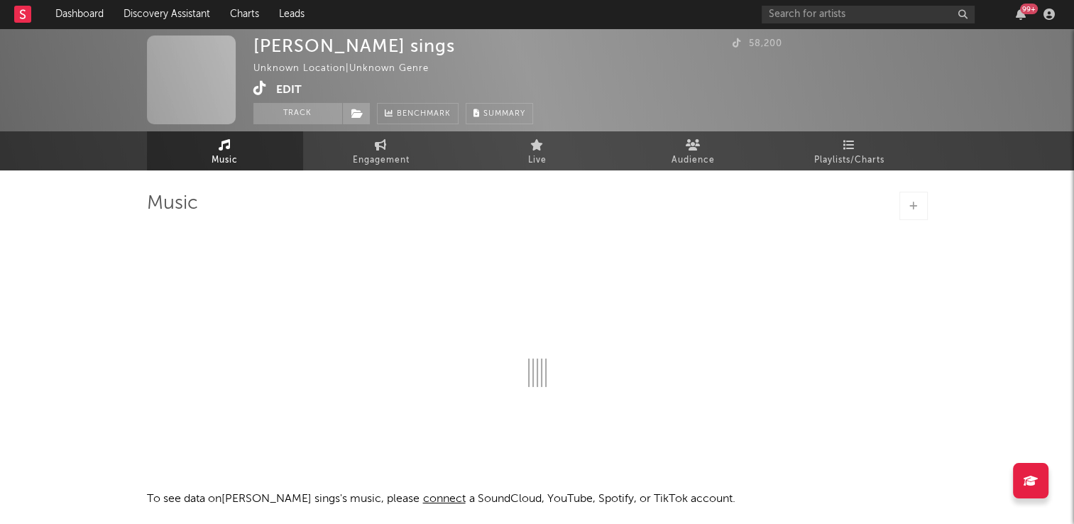
select select "1w"
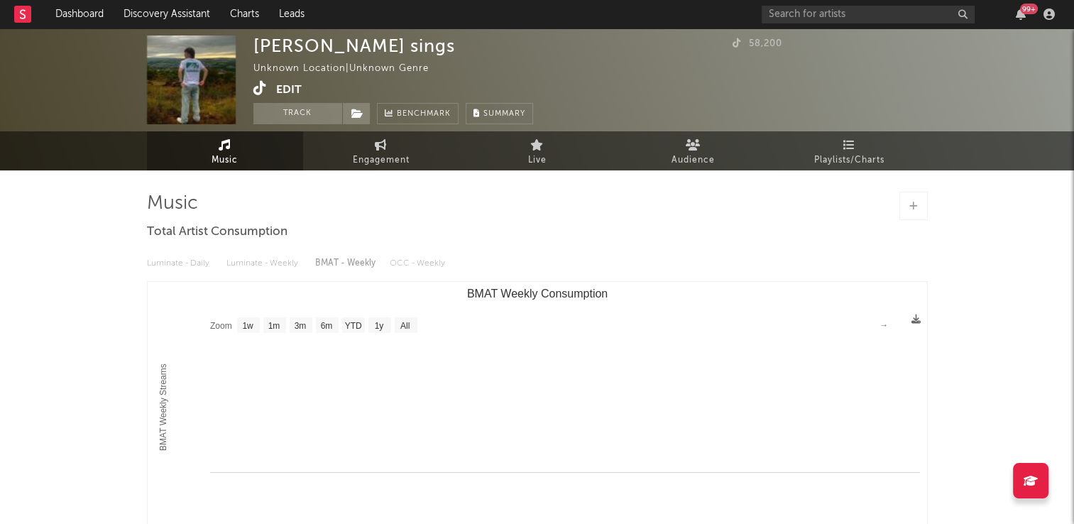
click at [257, 90] on icon at bounding box center [260, 88] width 13 height 14
click at [300, 113] on button "Track" at bounding box center [298, 113] width 89 height 21
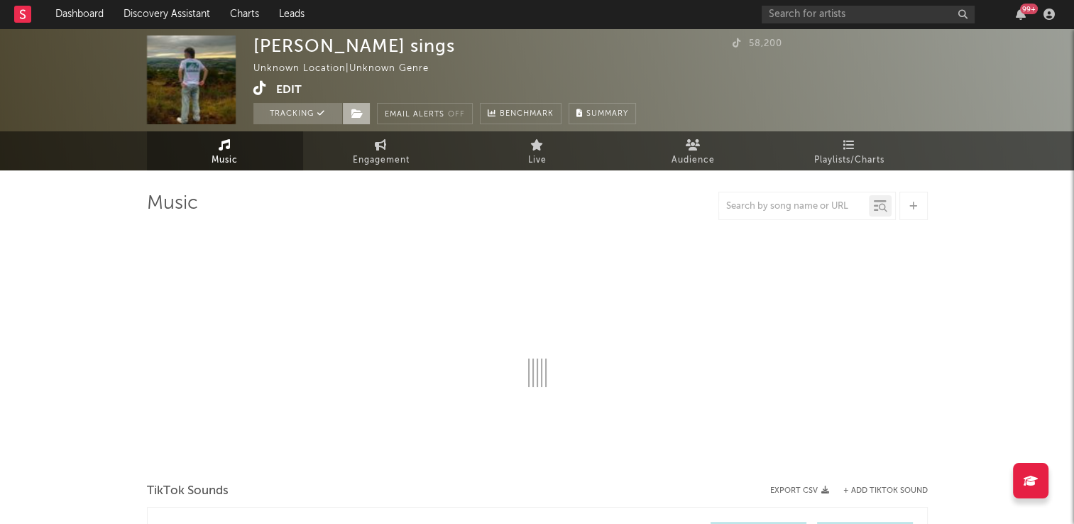
select select "1w"
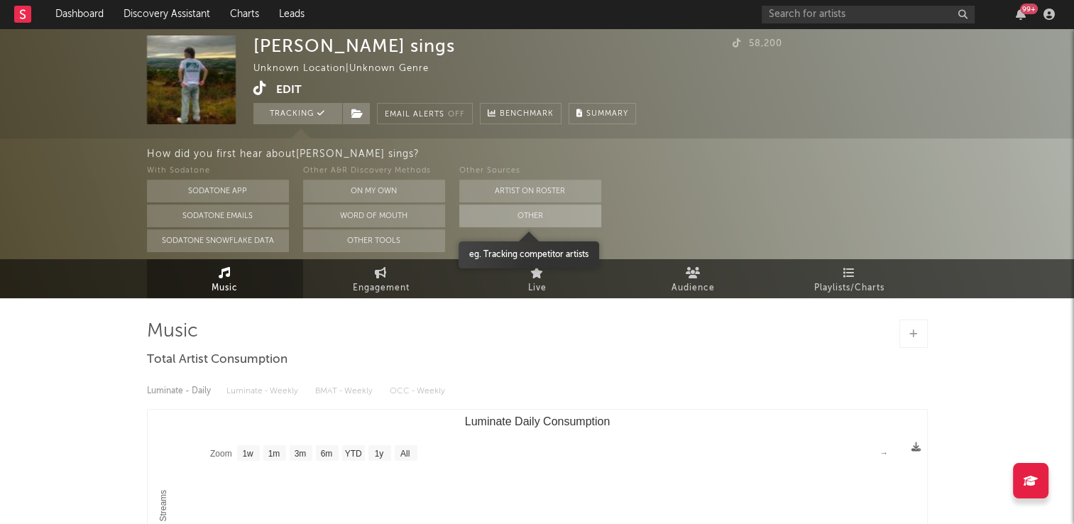
click at [506, 216] on button "Other" at bounding box center [530, 216] width 142 height 23
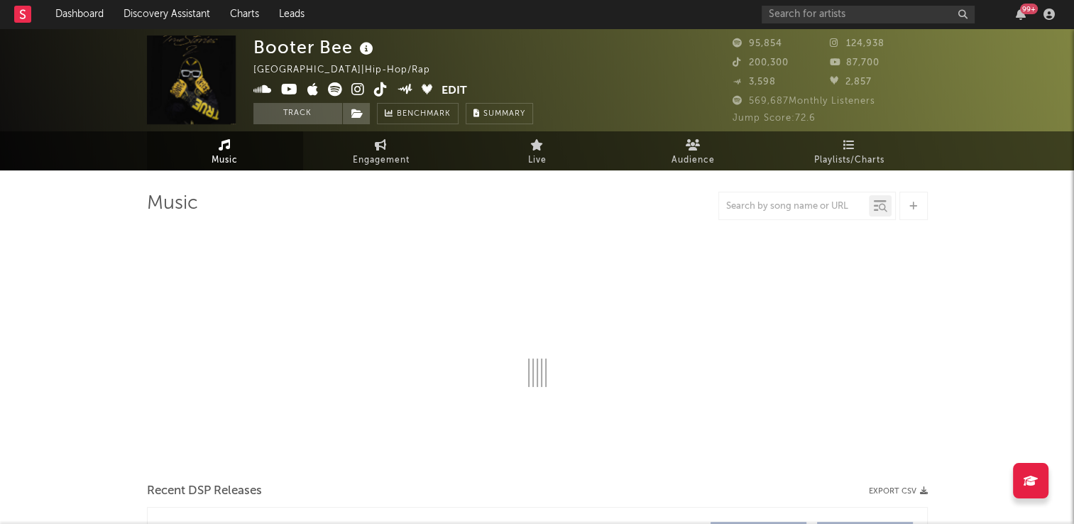
select select "6m"
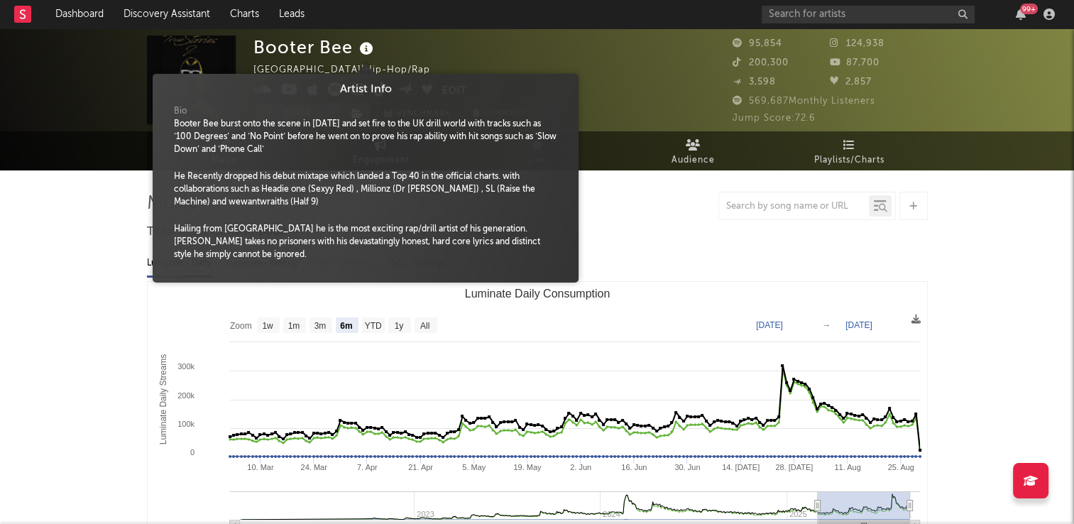
click at [366, 51] on icon at bounding box center [366, 49] width 21 height 20
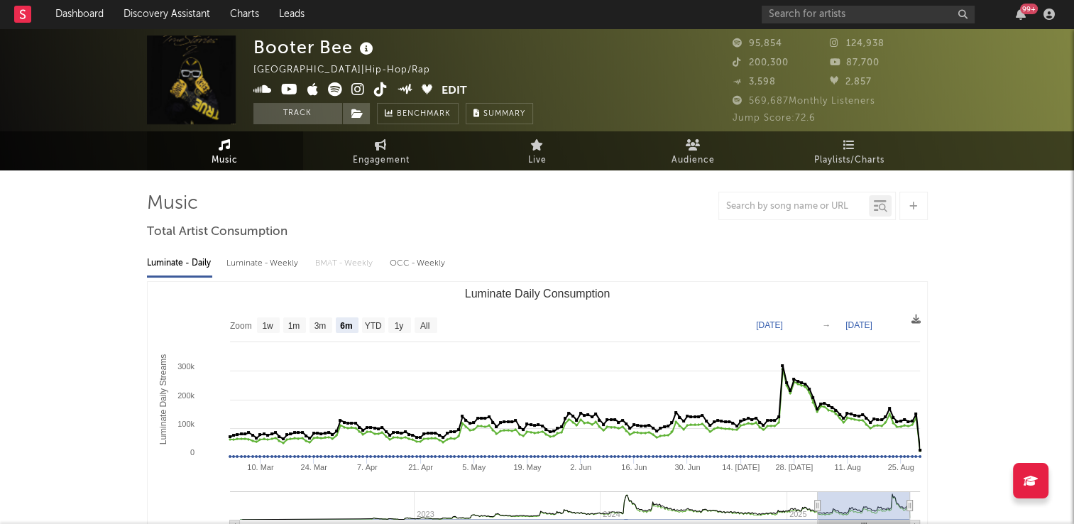
click at [489, 51] on div "Booter Bee [GEOGRAPHIC_DATA] | Hip-Hop/Rap Edit Track Benchmark Summary" at bounding box center [394, 80] width 280 height 89
click at [285, 114] on button "Track" at bounding box center [298, 113] width 89 height 21
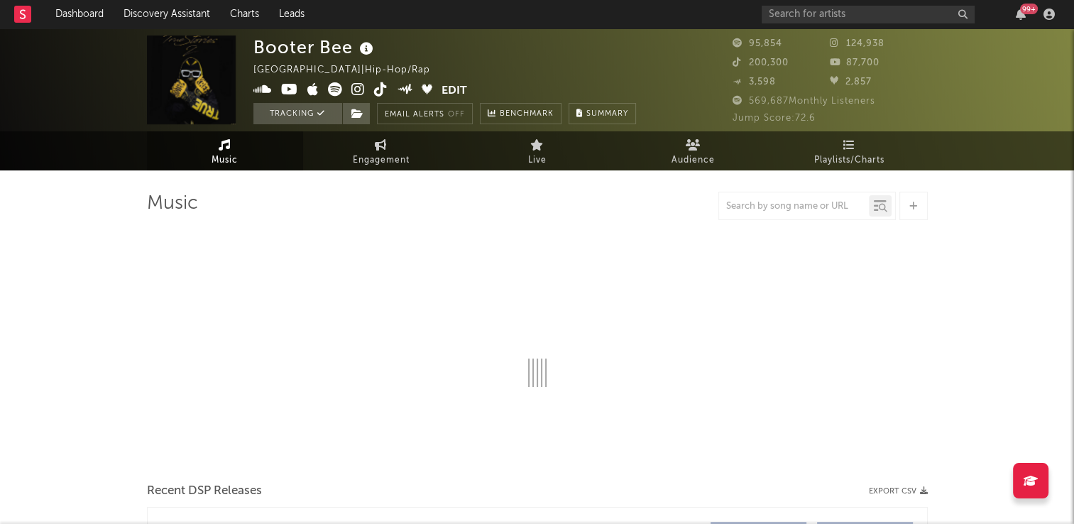
select select "6m"
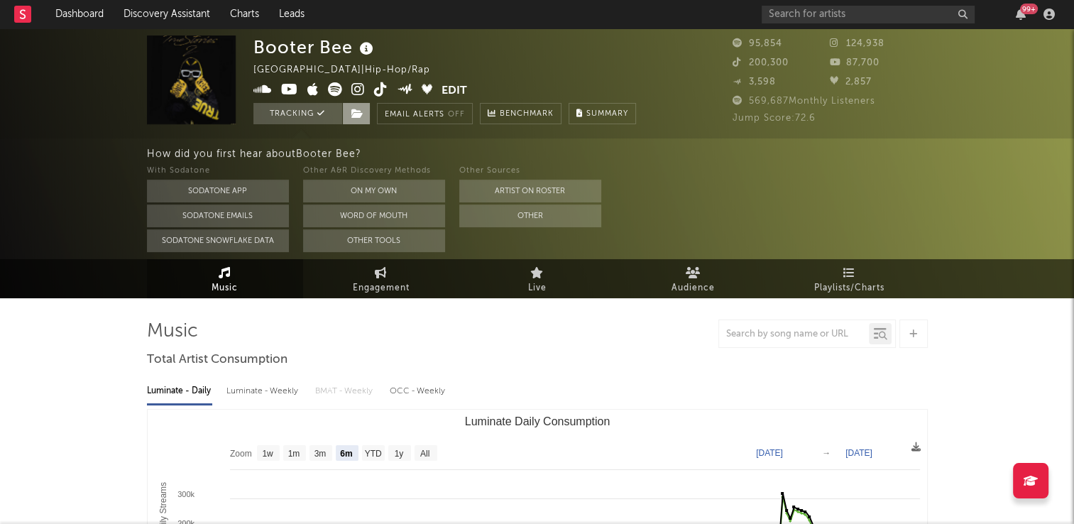
click at [356, 114] on icon at bounding box center [358, 114] width 12 height 10
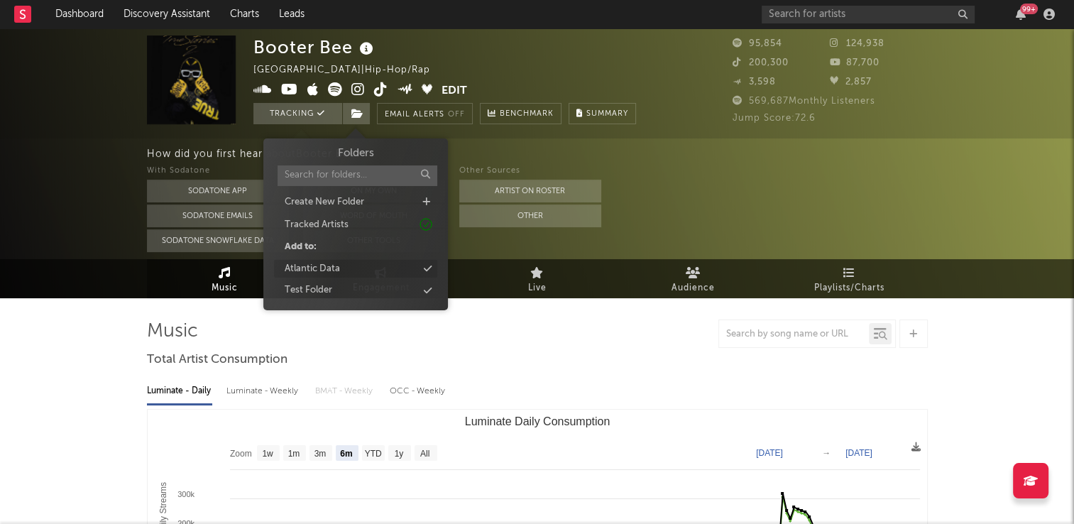
click at [342, 274] on div "Atlantic Data" at bounding box center [355, 269] width 163 height 18
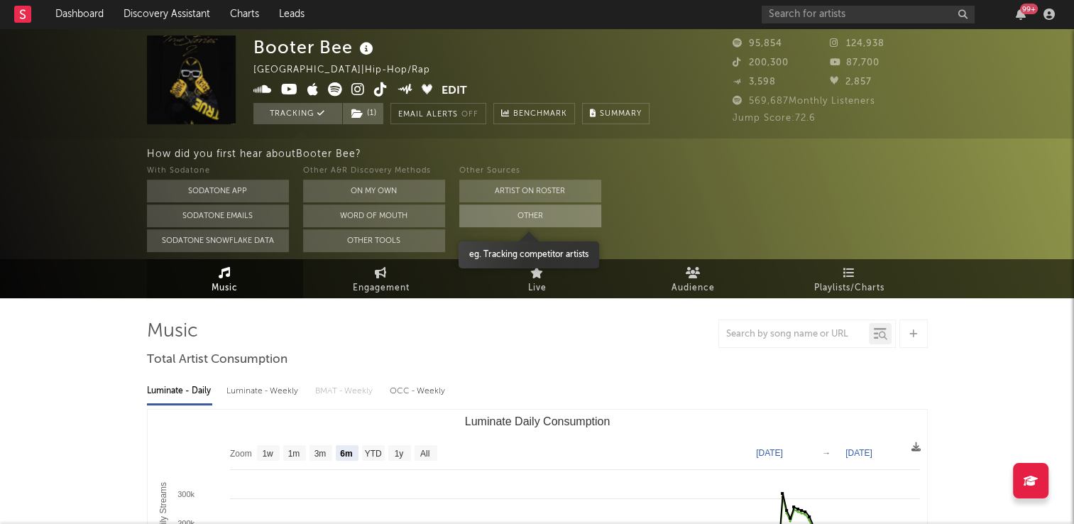
click at [572, 219] on button "Other" at bounding box center [530, 216] width 142 height 23
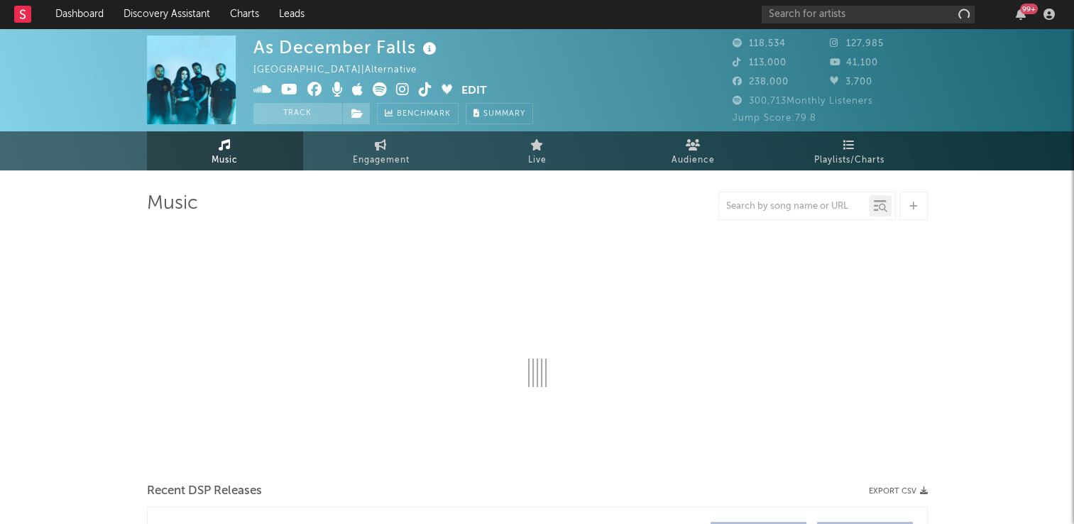
select select "6m"
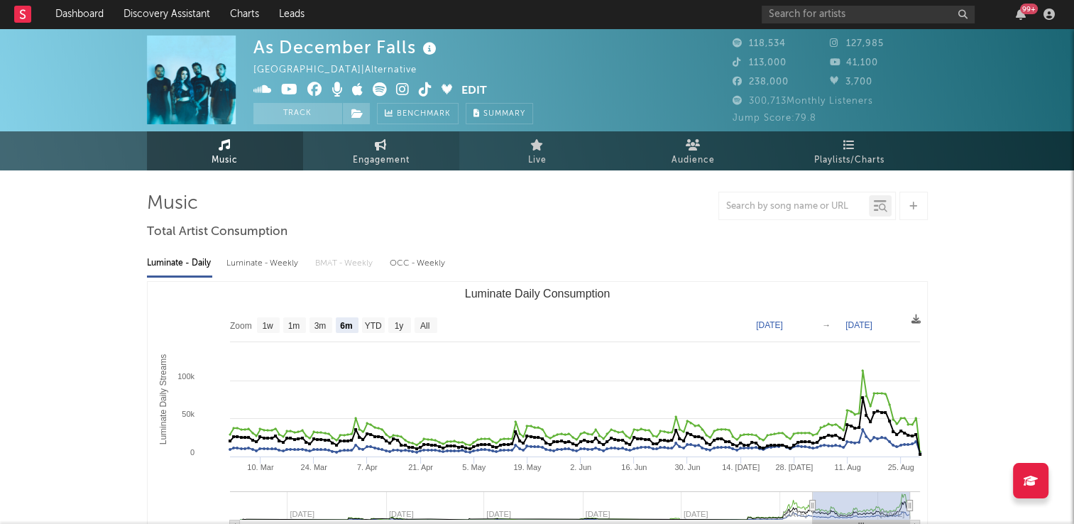
click at [381, 152] on span "Engagement" at bounding box center [381, 160] width 57 height 17
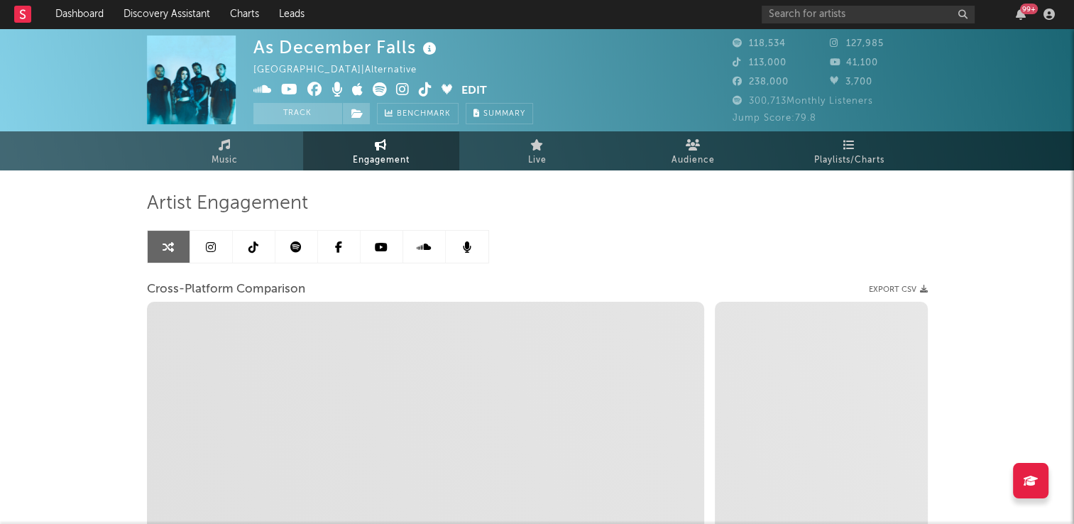
select select "1w"
click at [251, 243] on icon at bounding box center [254, 246] width 10 height 11
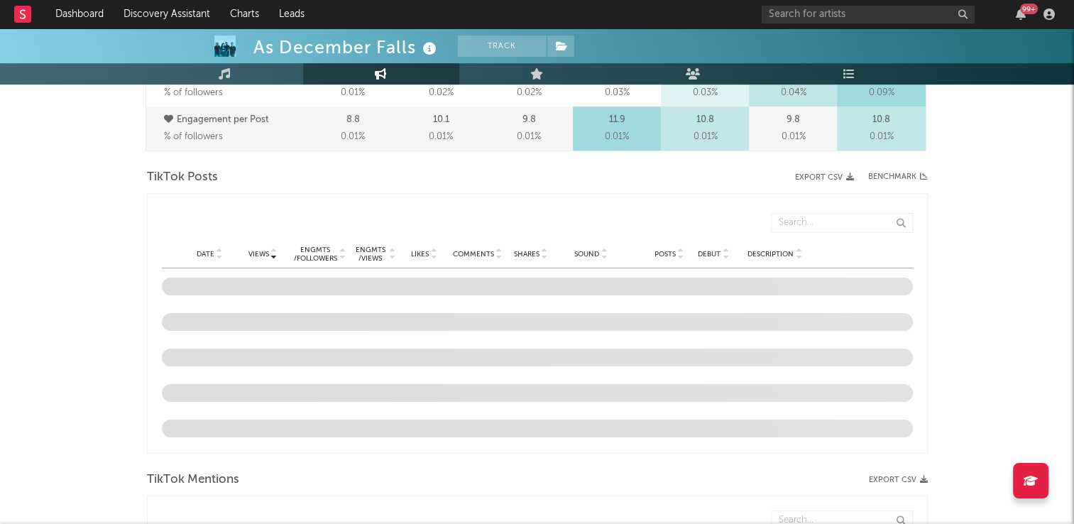
select select "6m"
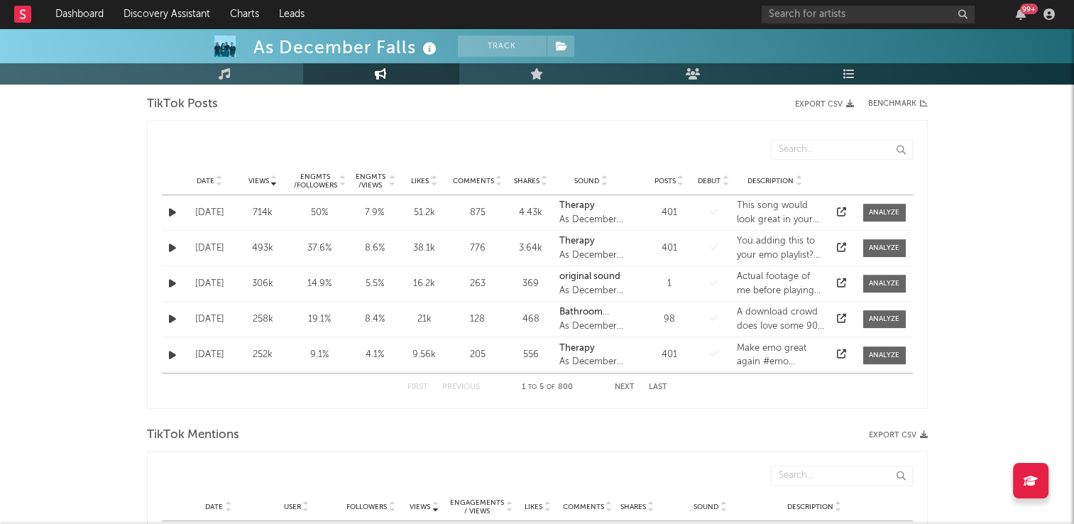
scroll to position [710, 0]
click at [217, 179] on icon at bounding box center [219, 181] width 7 height 6
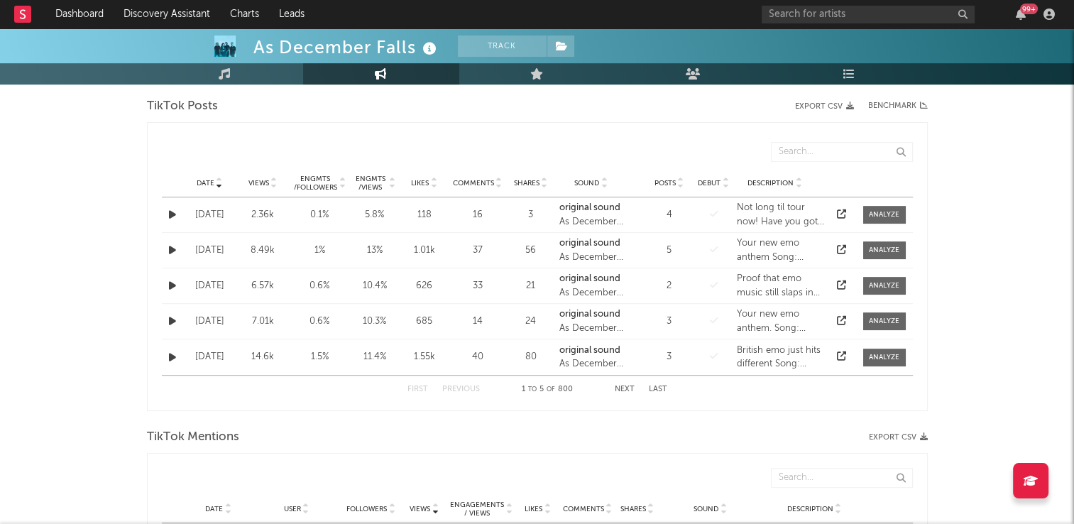
click at [628, 390] on button "Next" at bounding box center [625, 390] width 20 height 8
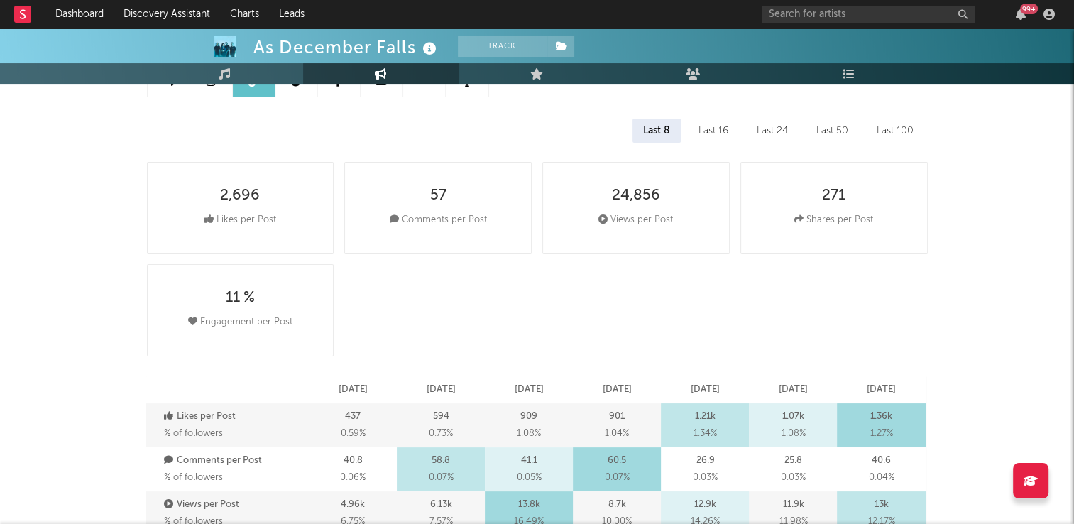
scroll to position [0, 0]
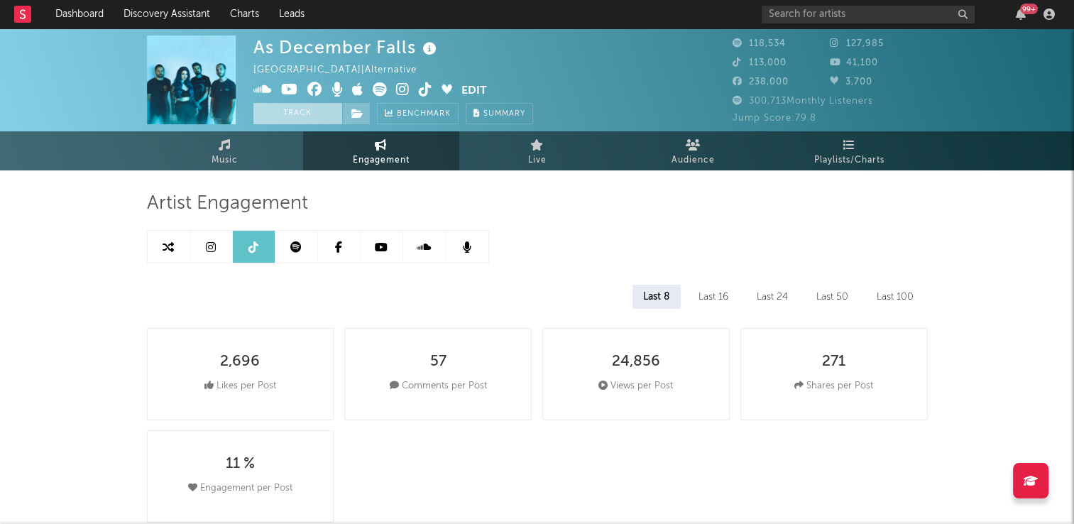
click at [298, 110] on button "Track" at bounding box center [298, 113] width 89 height 21
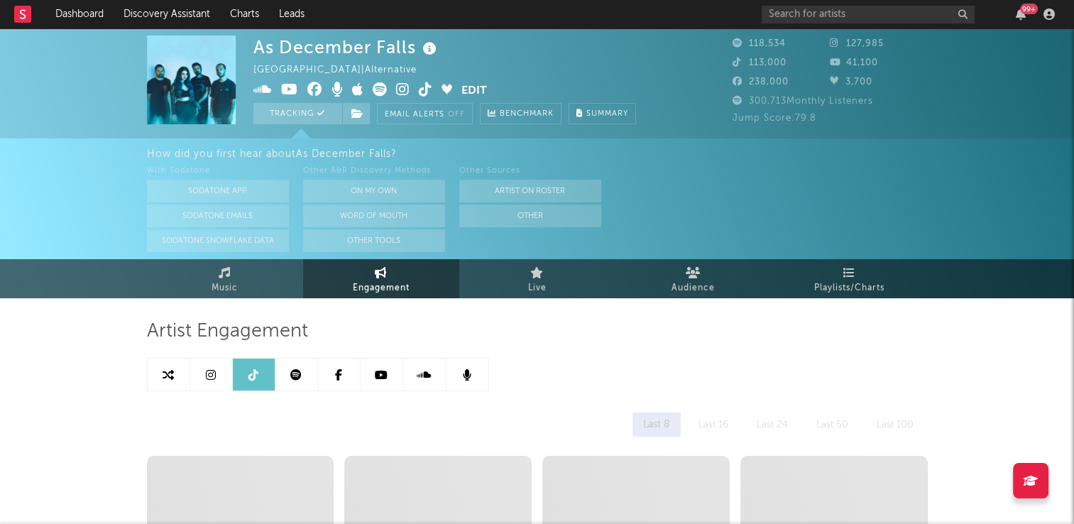
click at [425, 90] on icon at bounding box center [425, 89] width 13 height 14
